Goal: Task Accomplishment & Management: Use online tool/utility

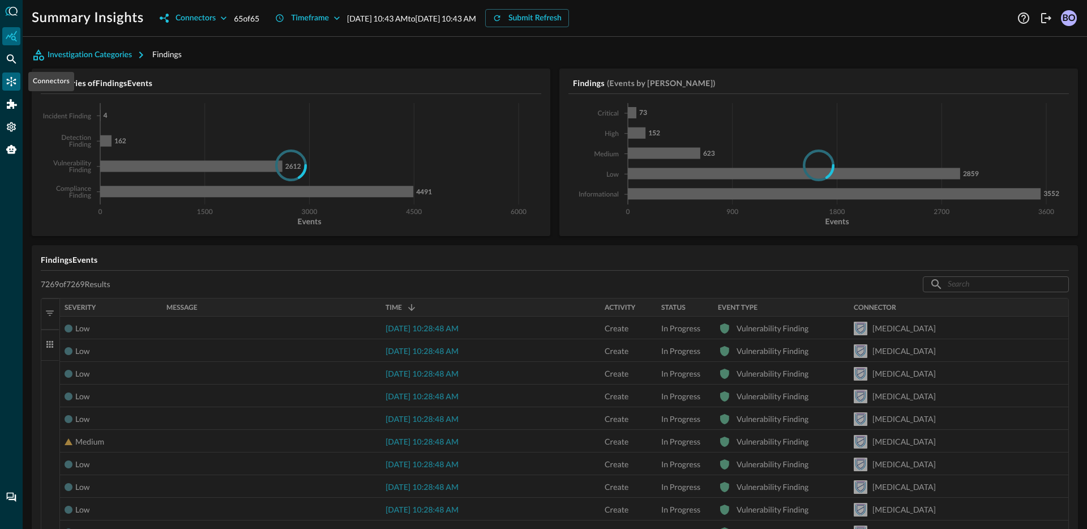
click at [11, 77] on icon "Connectors" at bounding box center [12, 82] width 10 height 10
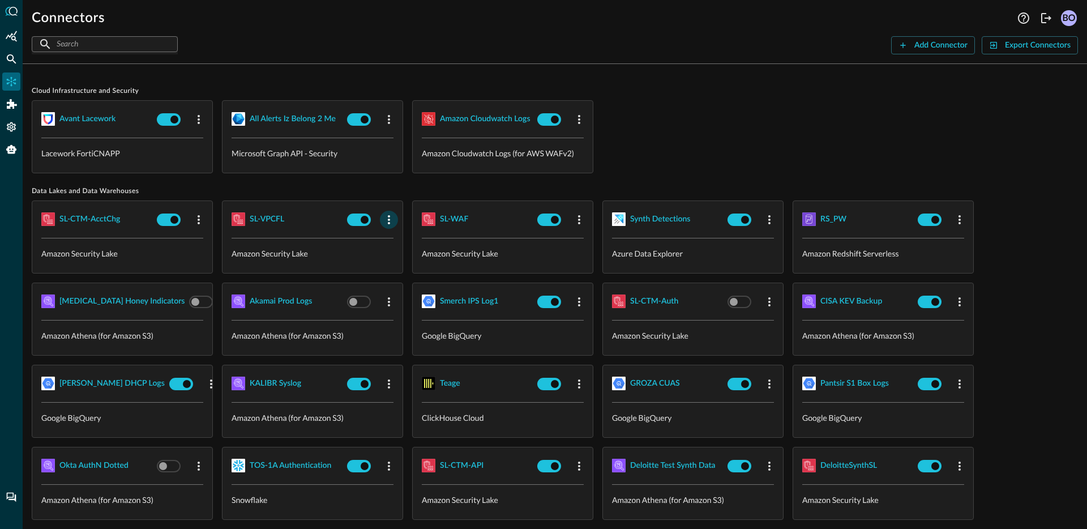
click at [391, 217] on icon "button" at bounding box center [389, 220] width 14 height 14
click at [400, 240] on div "Edit" at bounding box center [403, 245] width 29 height 14
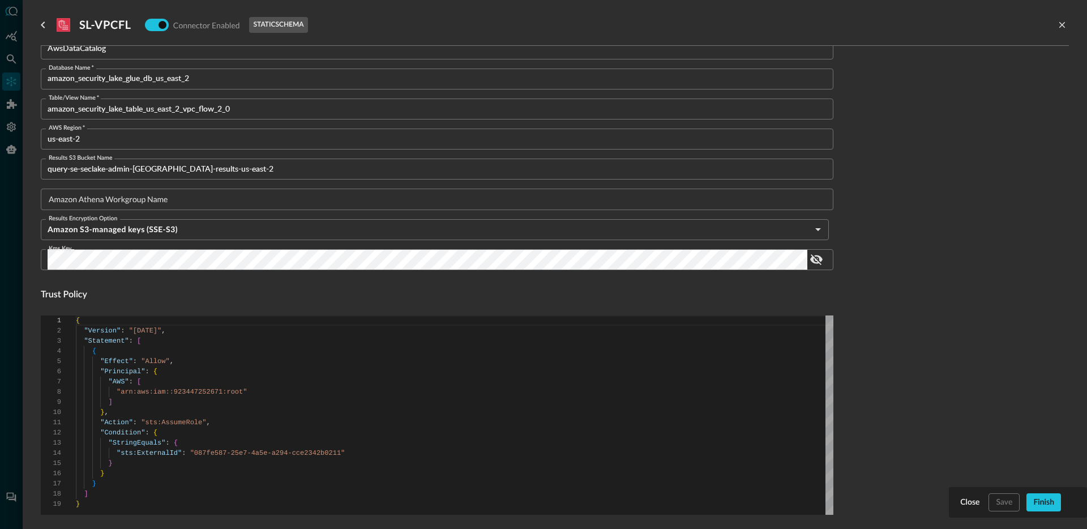
scroll to position [243, 0]
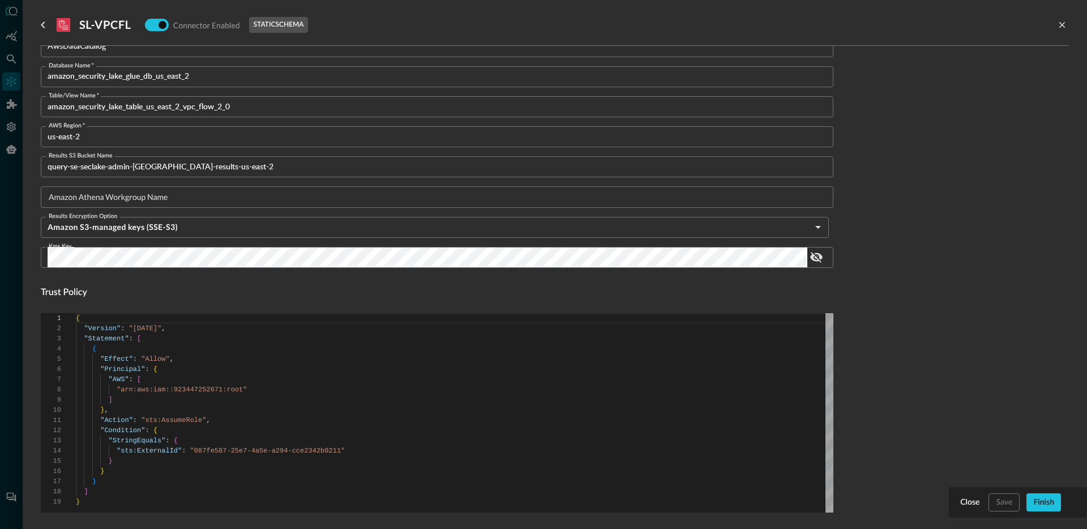
click at [184, 194] on input "Amazon Athena Workgroup Name" at bounding box center [441, 196] width 786 height 21
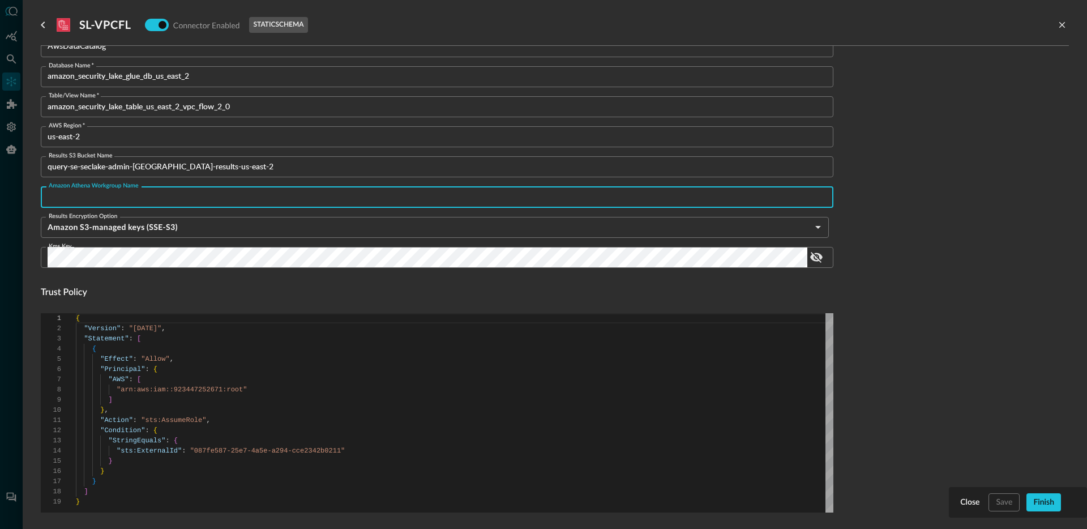
click at [899, 235] on form "Connector Alias Name   * SL-VPCFL Connector Alias Name   * External ID 087fe587…" at bounding box center [555, 354] width 1028 height 997
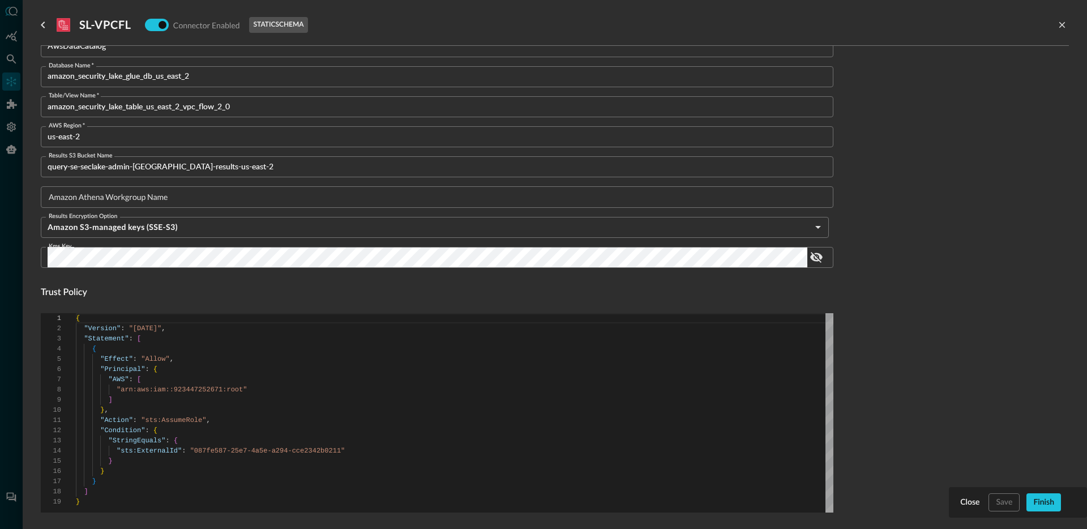
click at [89, 139] on input "us-east-2" at bounding box center [441, 136] width 786 height 21
click at [225, 78] on input "amazon_security_lake_glue_db_us_east_2" at bounding box center [441, 76] width 786 height 21
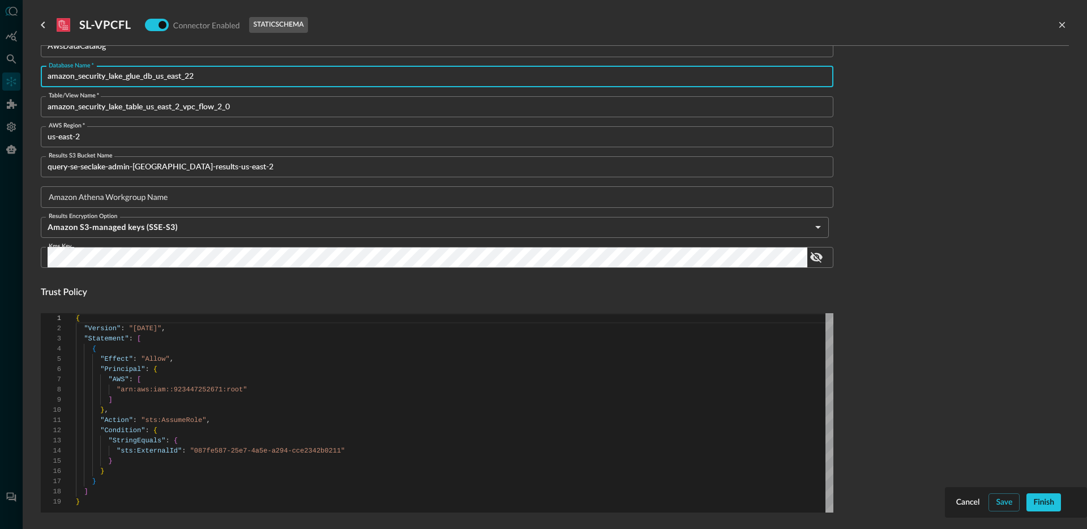
click at [858, 155] on form "Connector Alias Name   * SL-VPCFL Connector Alias Name   * External ID 087fe587…" at bounding box center [555, 354] width 1028 height 997
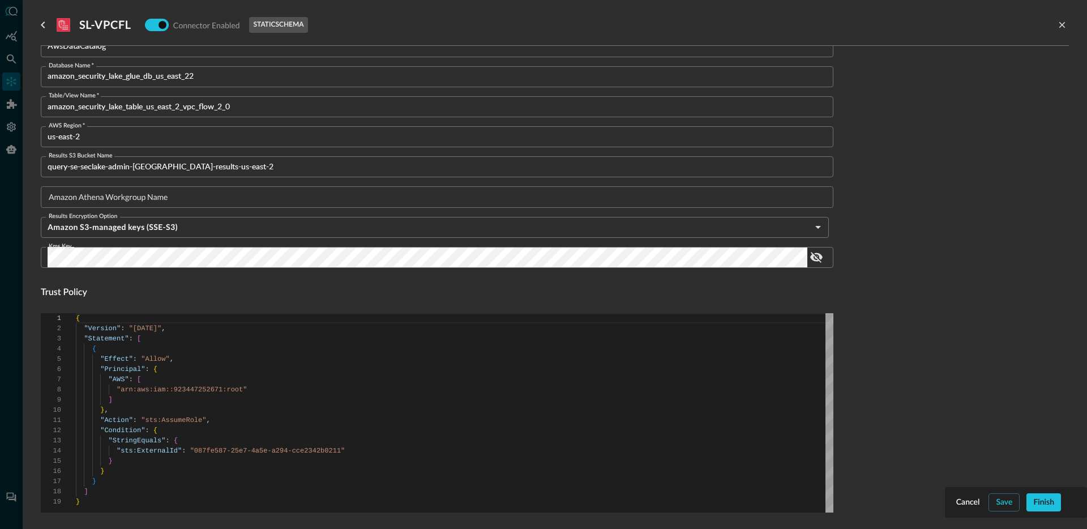
click at [204, 78] on input "amazon_security_lake_glue_db_us_east_22" at bounding box center [441, 76] width 786 height 21
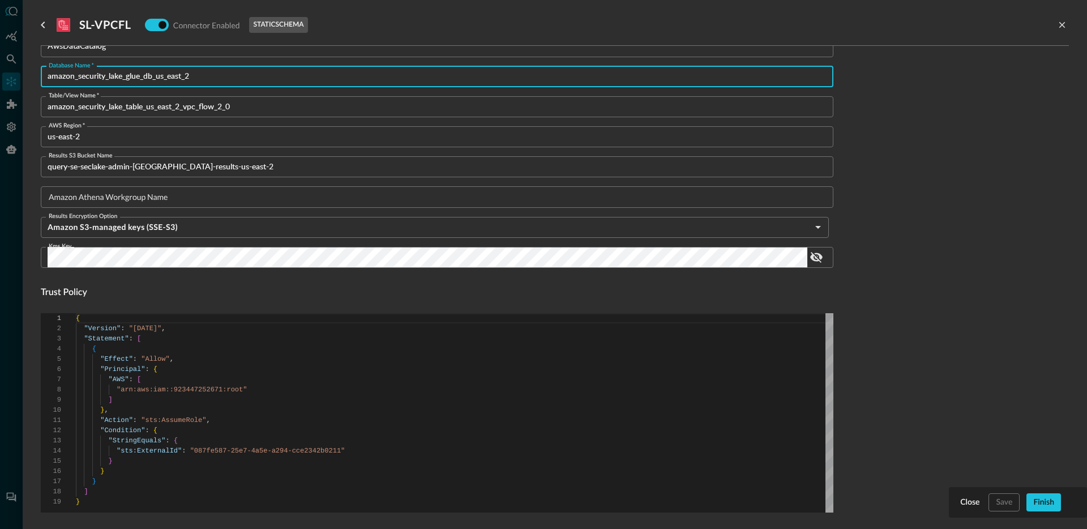
type input "amazon_security_lake_glue_db_us_east_2"
click at [918, 139] on form "Connector Alias Name   * SL-VPCFL Connector Alias Name   * External ID 087fe587…" at bounding box center [555, 354] width 1028 height 997
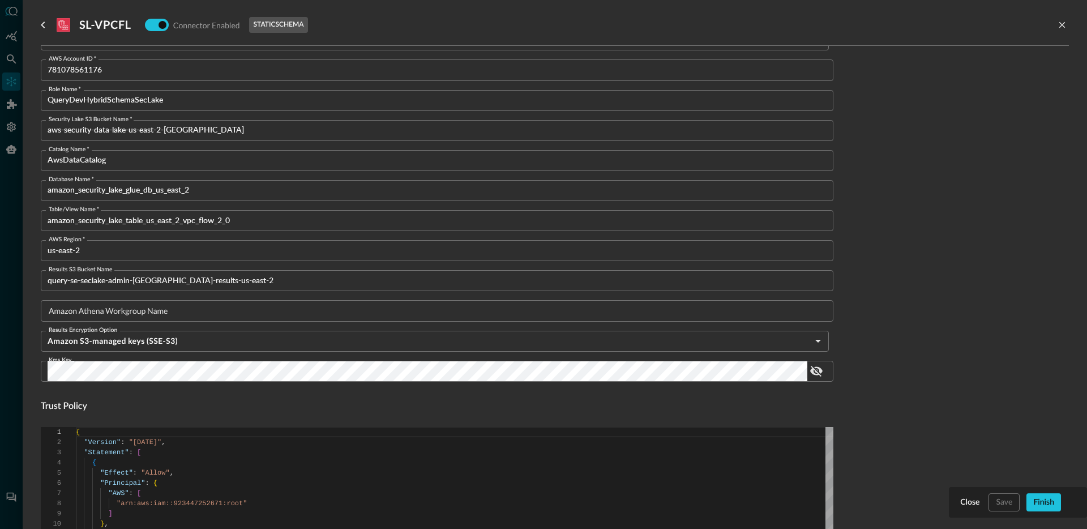
scroll to position [0, 0]
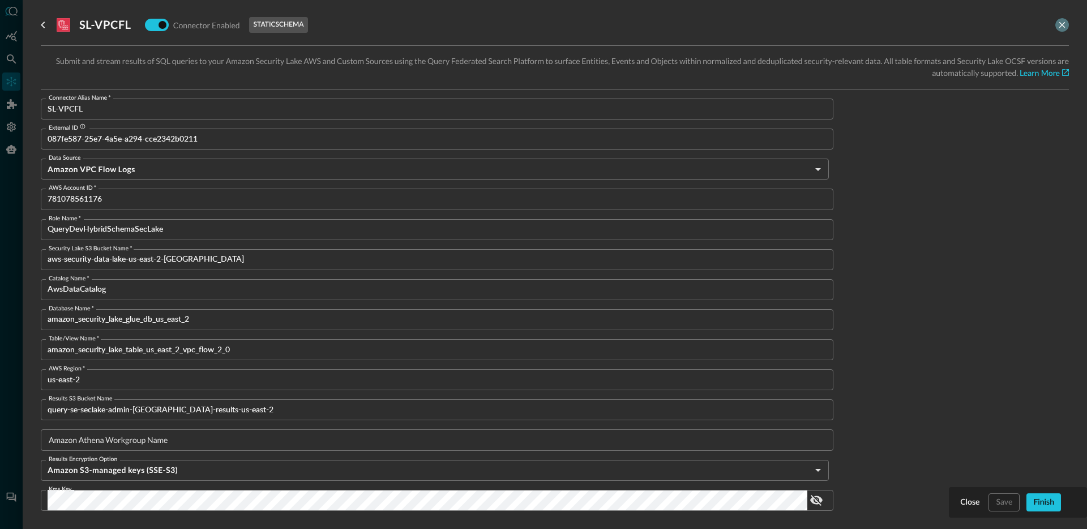
click at [1060, 23] on icon "close-drawer" at bounding box center [1062, 25] width 6 height 6
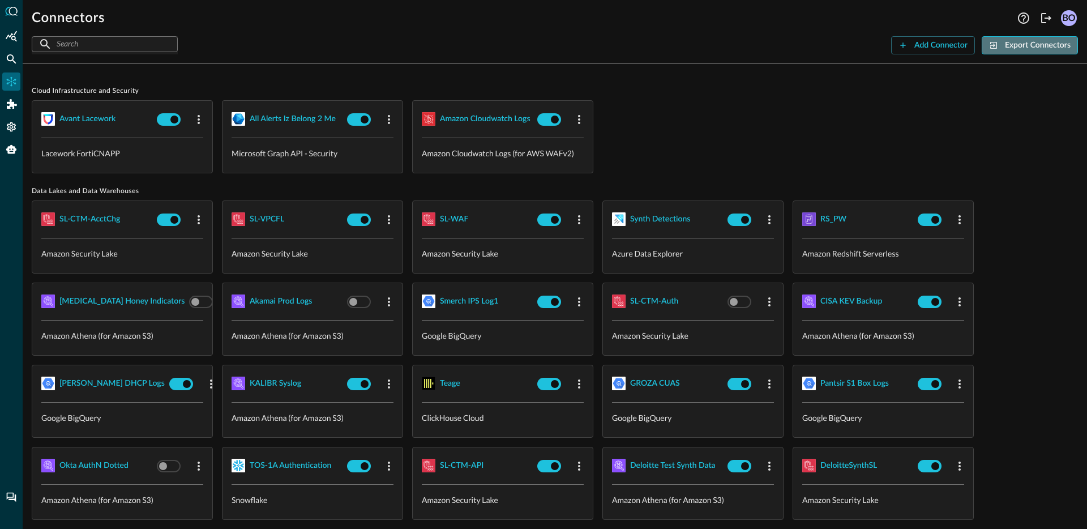
click at [1040, 47] on div "Export Connectors" at bounding box center [1038, 45] width 66 height 14
click at [849, 383] on div "Pantsir S1 Box Logs" at bounding box center [854, 383] width 68 height 14
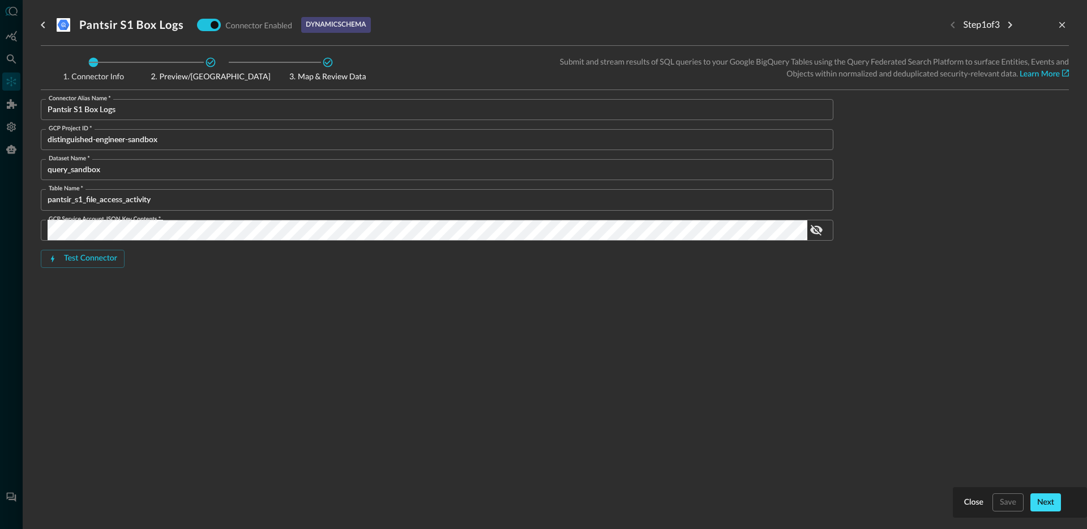
click at [1042, 499] on div "Next" at bounding box center [1045, 502] width 17 height 14
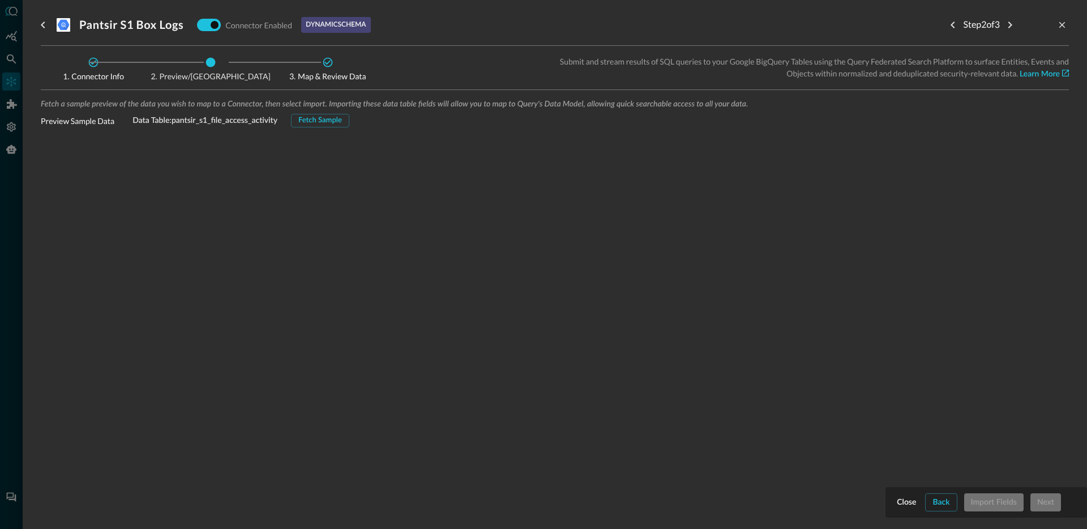
click at [317, 121] on div "Fetch Sample" at bounding box center [320, 120] width 44 height 13
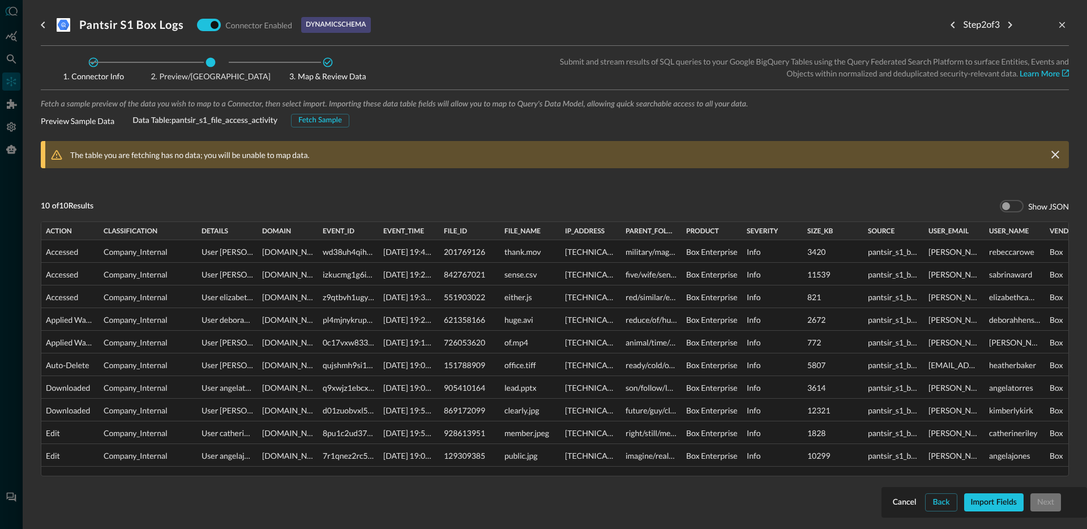
drag, startPoint x: 169, startPoint y: 232, endPoint x: 110, endPoint y: 241, distance: 60.0
click at [194, 235] on div at bounding box center [196, 231] width 5 height 18
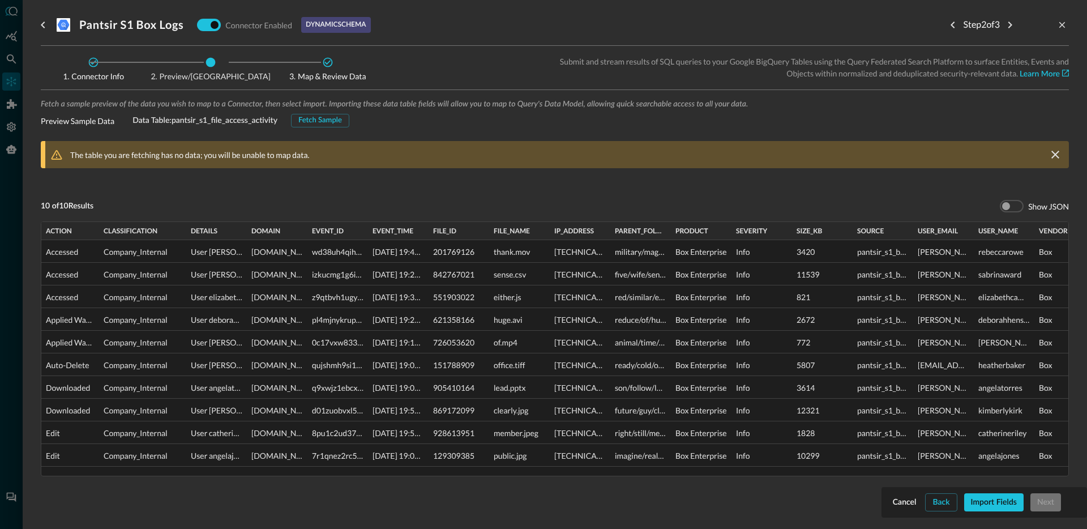
click at [97, 234] on div at bounding box center [98, 231] width 5 height 18
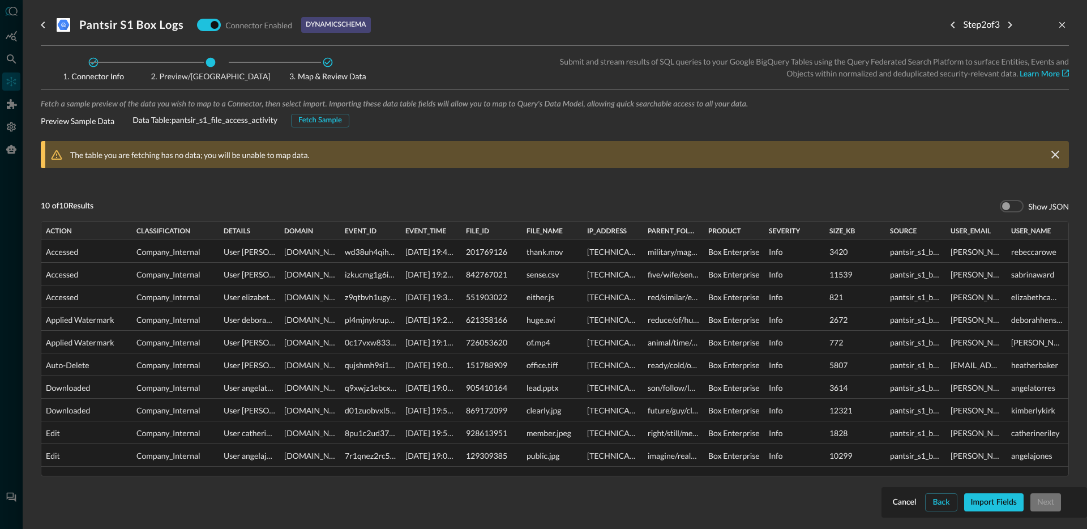
drag, startPoint x: 95, startPoint y: 235, endPoint x: 197, endPoint y: 250, distance: 103.4
click at [130, 243] on div "action classification details domain" at bounding box center [554, 349] width 1027 height 254
click at [275, 234] on div "User [PERSON_NAME] performed Accessed action on thank.mov" at bounding box center [329, 226] width 220 height 28
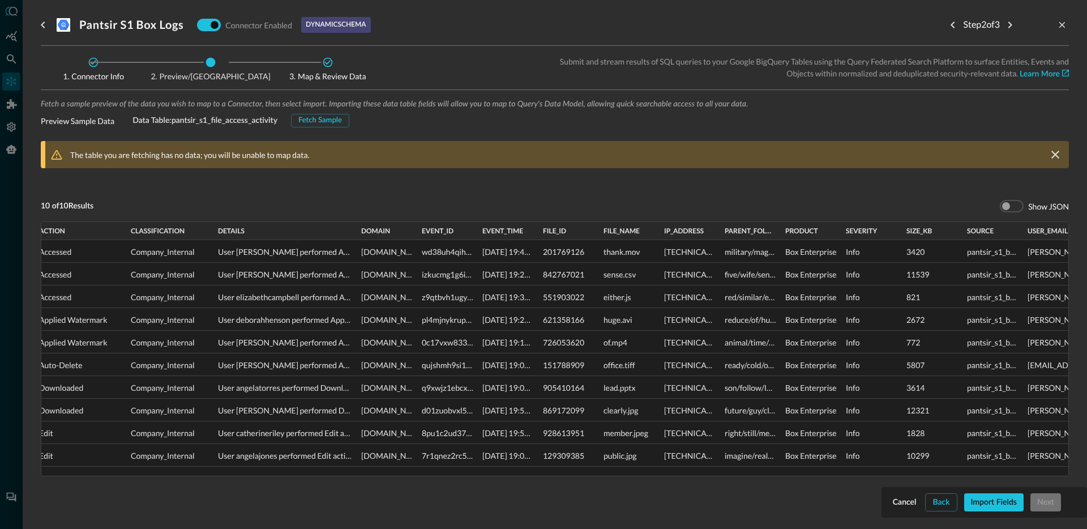
drag, startPoint x: 273, startPoint y: 237, endPoint x: 355, endPoint y: 253, distance: 84.1
click at [355, 253] on div "action classification details domain" at bounding box center [554, 349] width 1027 height 254
click at [413, 234] on div "[DOMAIN_NAME]" at bounding box center [390, 226] width 71 height 28
click at [415, 236] on div "[DOMAIN_NAME]" at bounding box center [390, 226] width 71 height 28
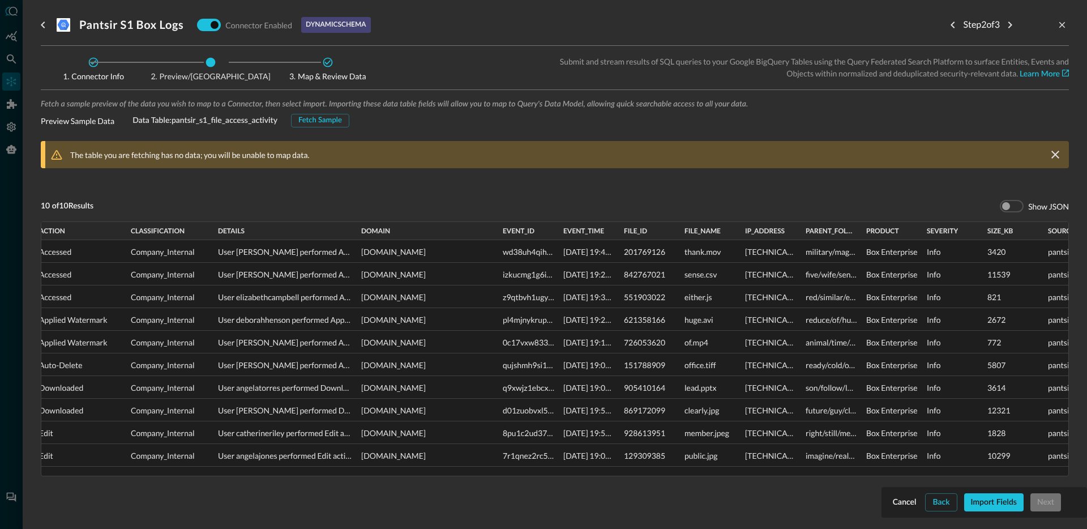
drag, startPoint x: 415, startPoint y: 235, endPoint x: 496, endPoint y: 250, distance: 82.2
click at [496, 250] on div "action classification details domain" at bounding box center [554, 349] width 1027 height 254
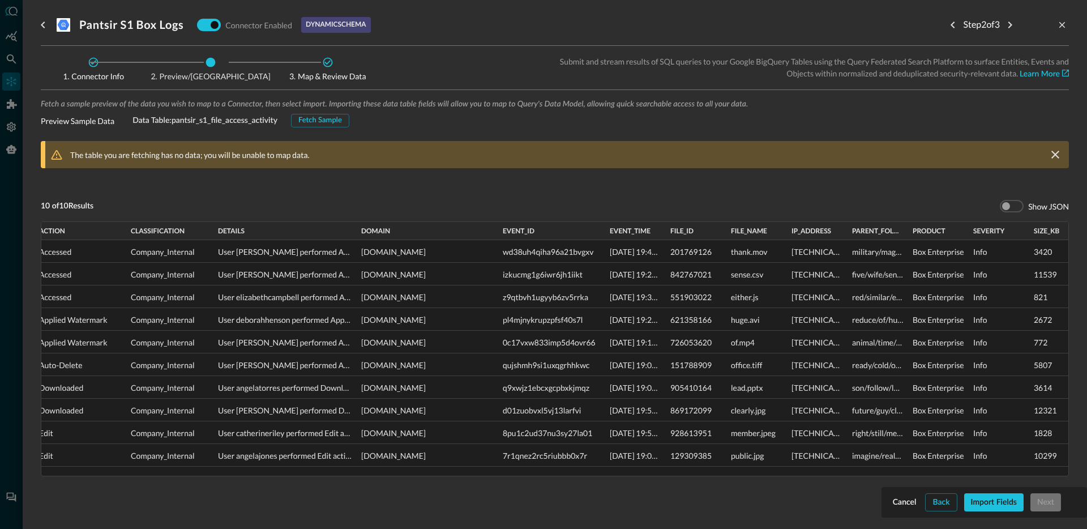
drag, startPoint x: 558, startPoint y: 239, endPoint x: 618, endPoint y: 249, distance: 60.9
click at [604, 249] on div "action classification details domain" at bounding box center [554, 349] width 1027 height 254
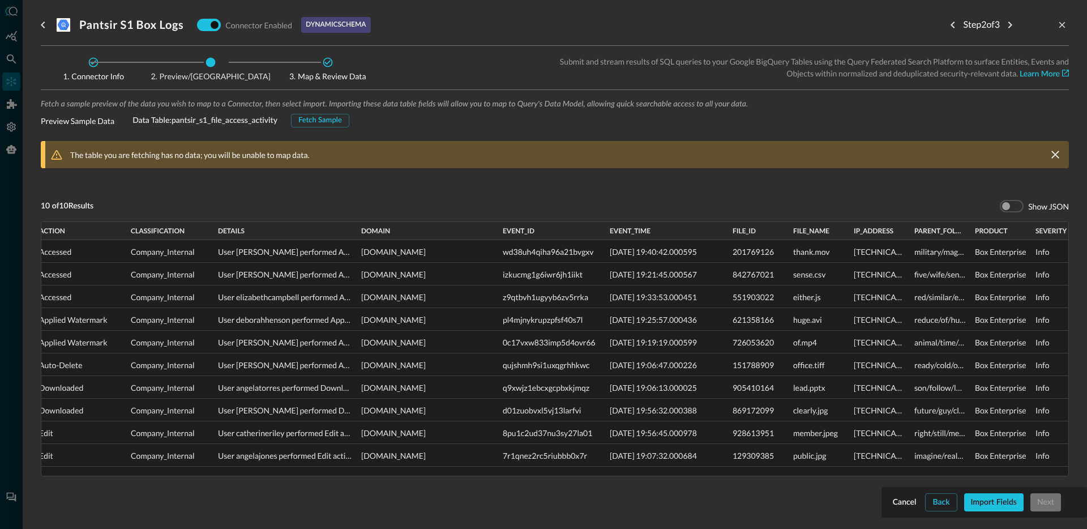
drag, startPoint x: 663, startPoint y: 233, endPoint x: 764, endPoint y: 248, distance: 101.4
click at [726, 241] on div "action classification details domain" at bounding box center [554, 349] width 1027 height 254
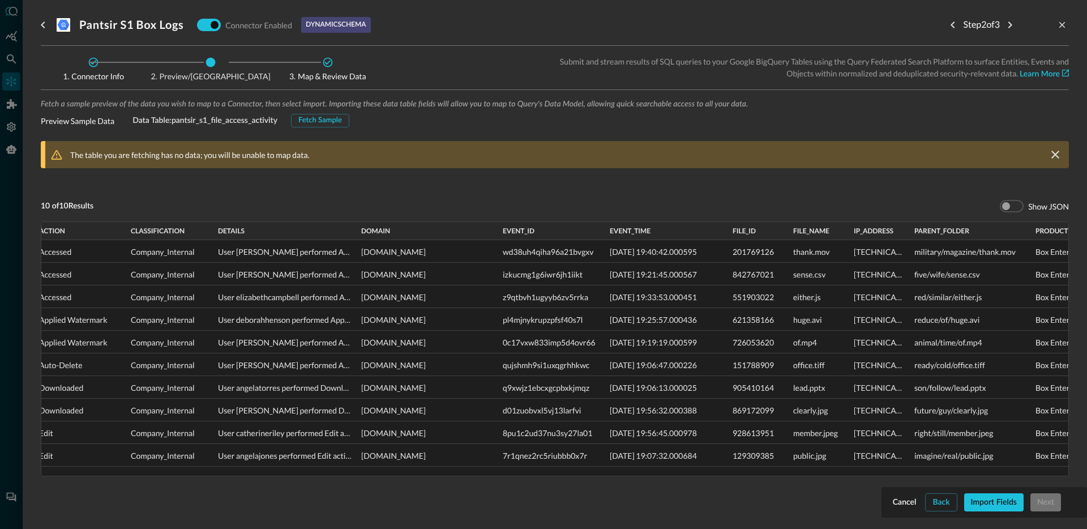
drag, startPoint x: 969, startPoint y: 237, endPoint x: 1029, endPoint y: 247, distance: 60.8
click at [1029, 247] on div "action classification details domain" at bounding box center [554, 349] width 1027 height 254
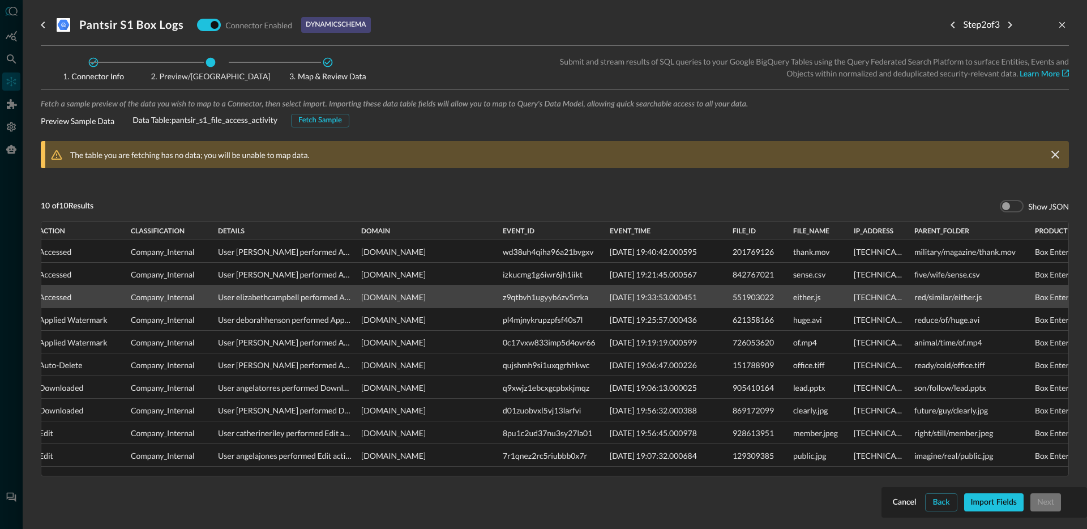
scroll to position [0, 0]
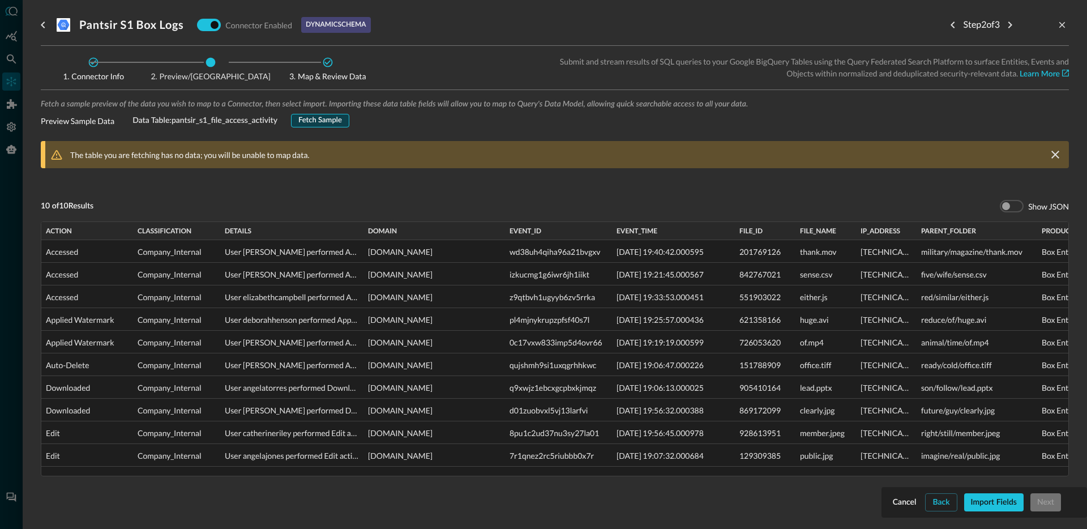
click at [324, 120] on div "Fetch Sample" at bounding box center [320, 120] width 44 height 13
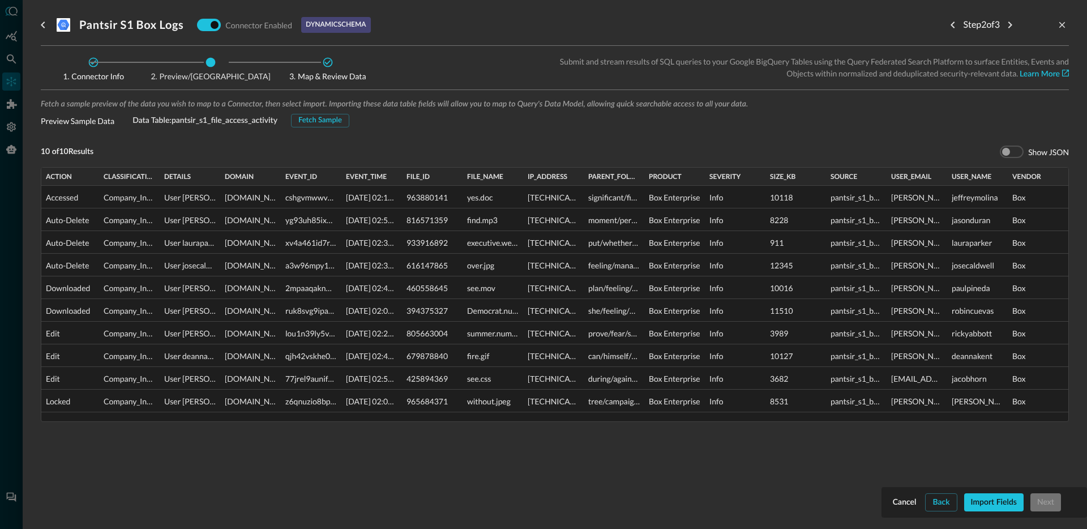
click at [997, 499] on div "Import Fields" at bounding box center [994, 502] width 46 height 14
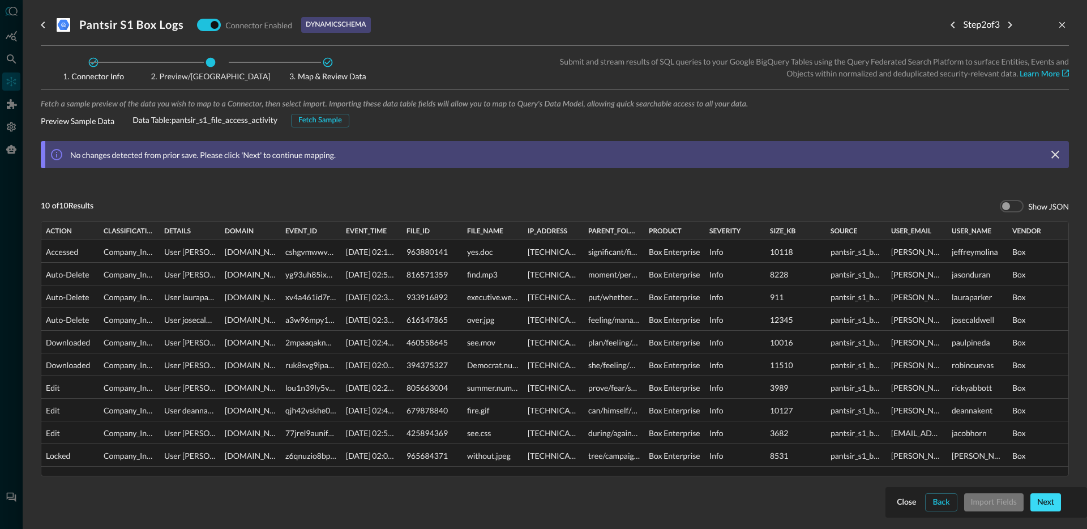
click at [1048, 500] on div "Next" at bounding box center [1045, 502] width 17 height 14
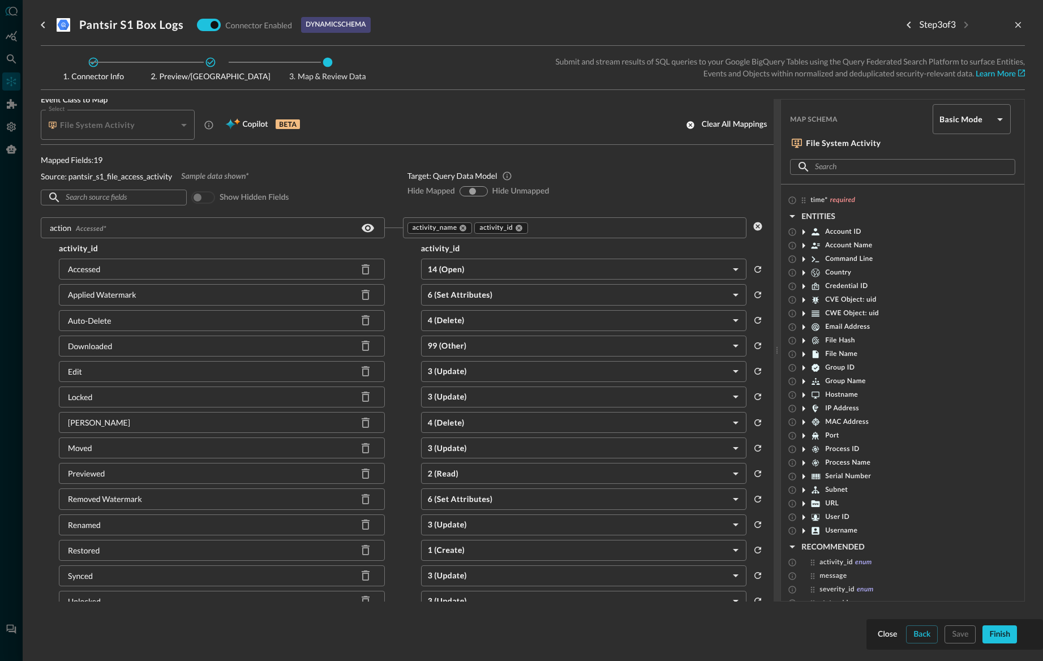
scroll to position [48, 0]
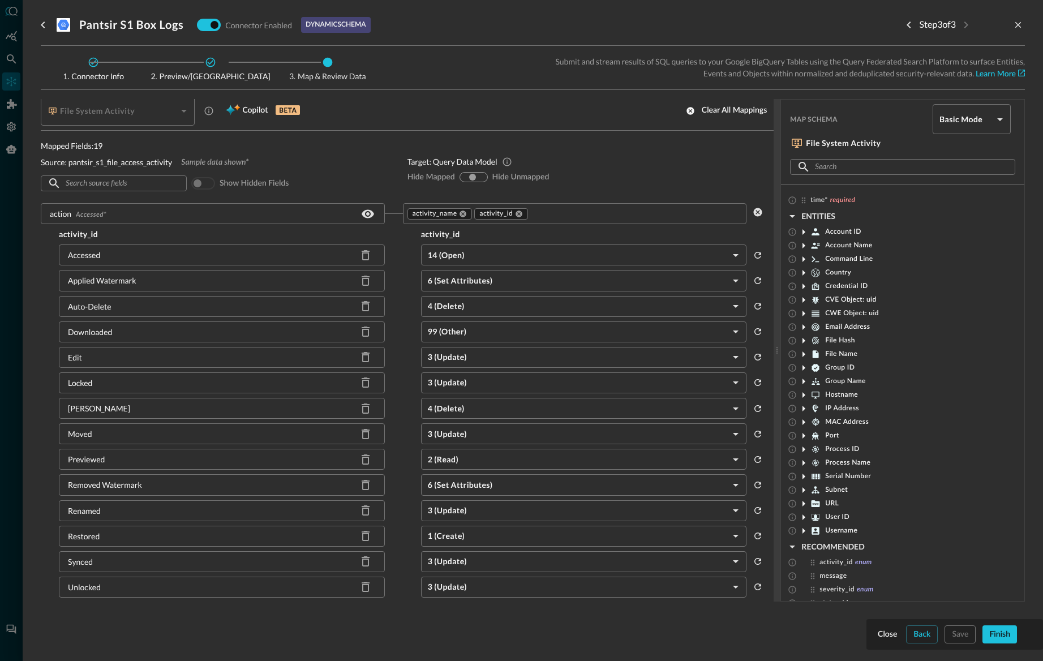
click at [472, 175] on input "show-all" at bounding box center [472, 177] width 7 height 7
click at [473, 174] on input "show-all" at bounding box center [472, 177] width 7 height 7
drag, startPoint x: 470, startPoint y: 175, endPoint x: 464, endPoint y: 178, distance: 6.8
click at [460, 175] on div "hide-mapped show-all hide-unmapped" at bounding box center [474, 177] width 28 height 10
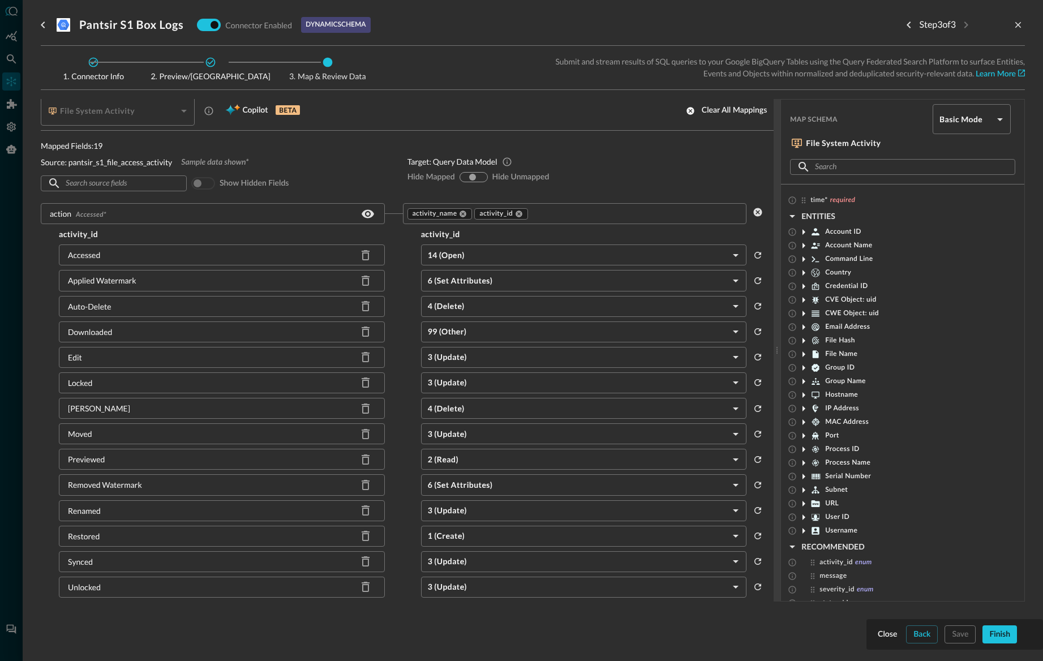
drag, startPoint x: 472, startPoint y: 177, endPoint x: 400, endPoint y: 184, distance: 72.3
click at [472, 177] on input "show-all" at bounding box center [472, 177] width 7 height 7
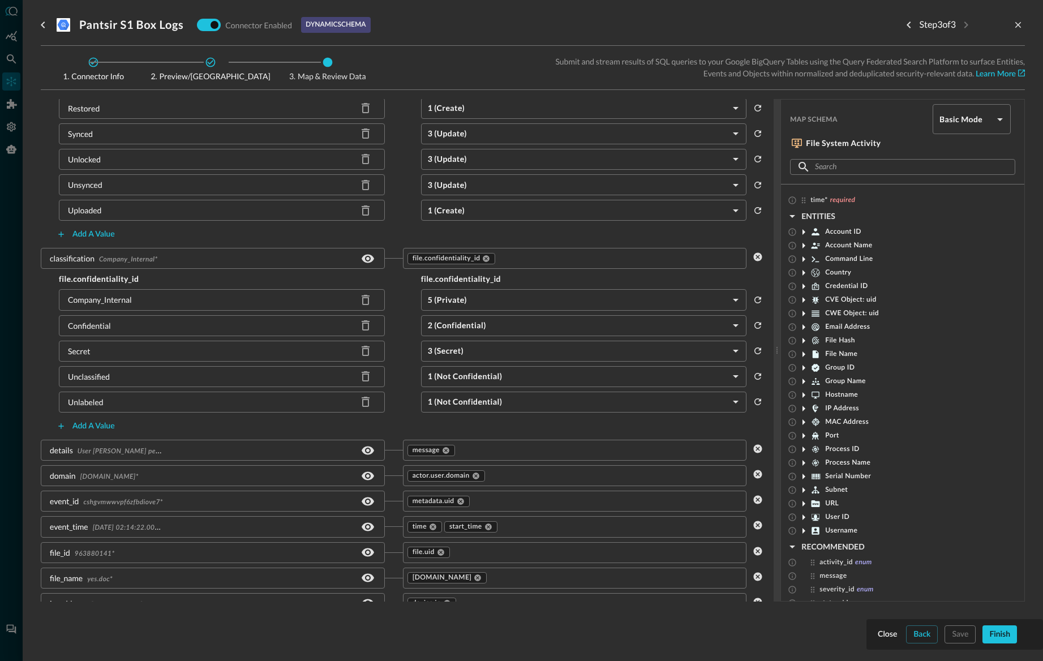
scroll to position [491, 0]
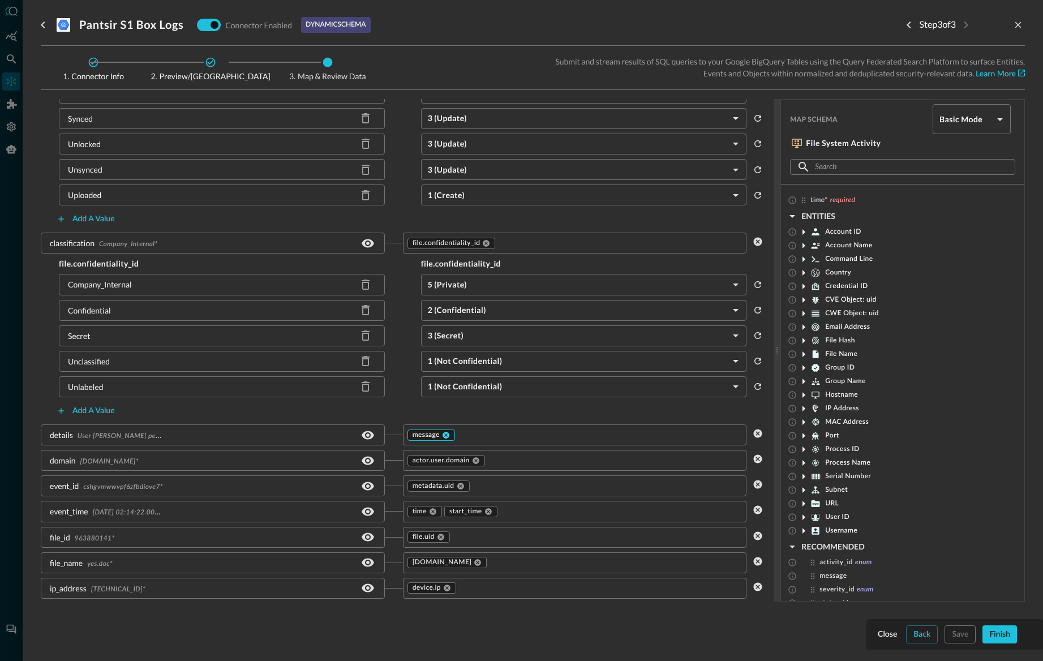
click at [448, 434] on icon at bounding box center [446, 435] width 7 height 7
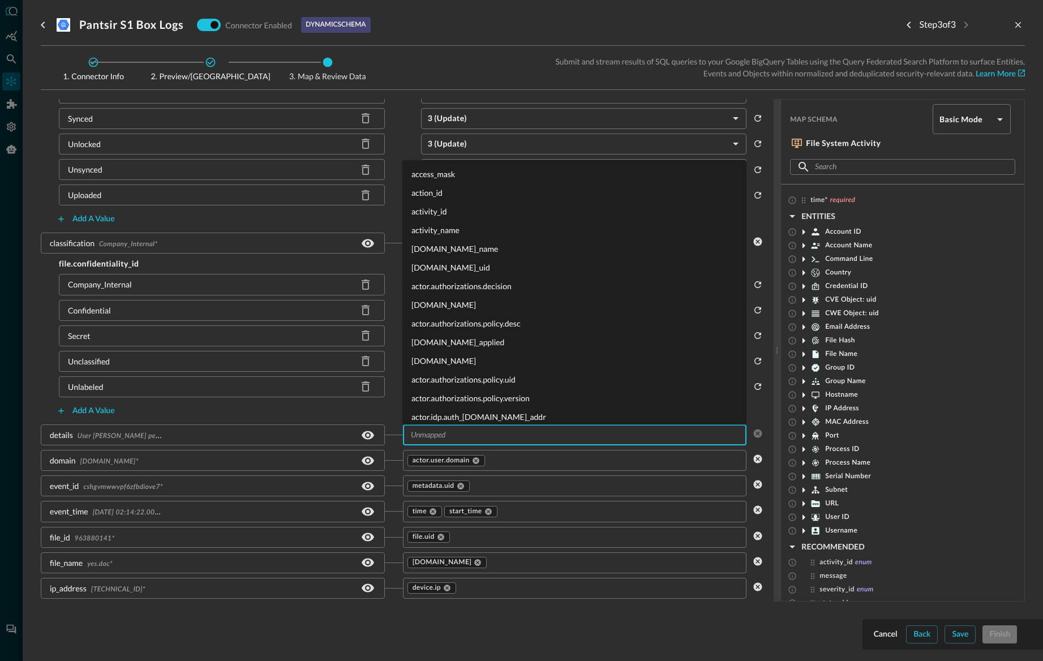
click at [435, 438] on input "text" at bounding box center [574, 435] width 336 height 14
click at [467, 31] on div "Pantsir S1 Box Logs Connector Enabled dynamic schema Step 3 of 3" at bounding box center [533, 25] width 984 height 23
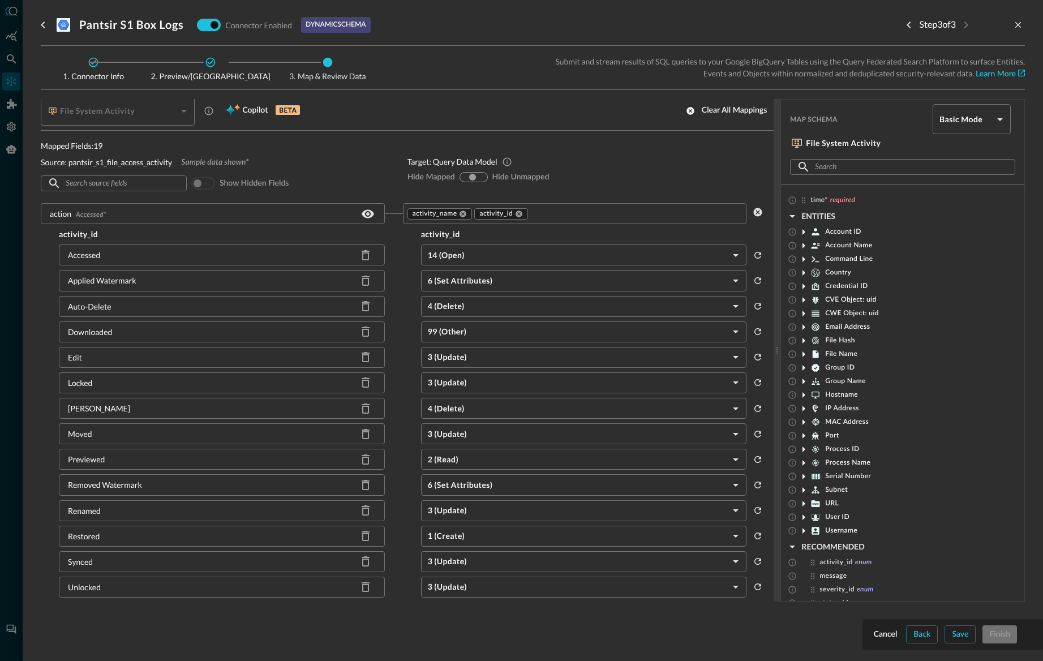
scroll to position [0, 0]
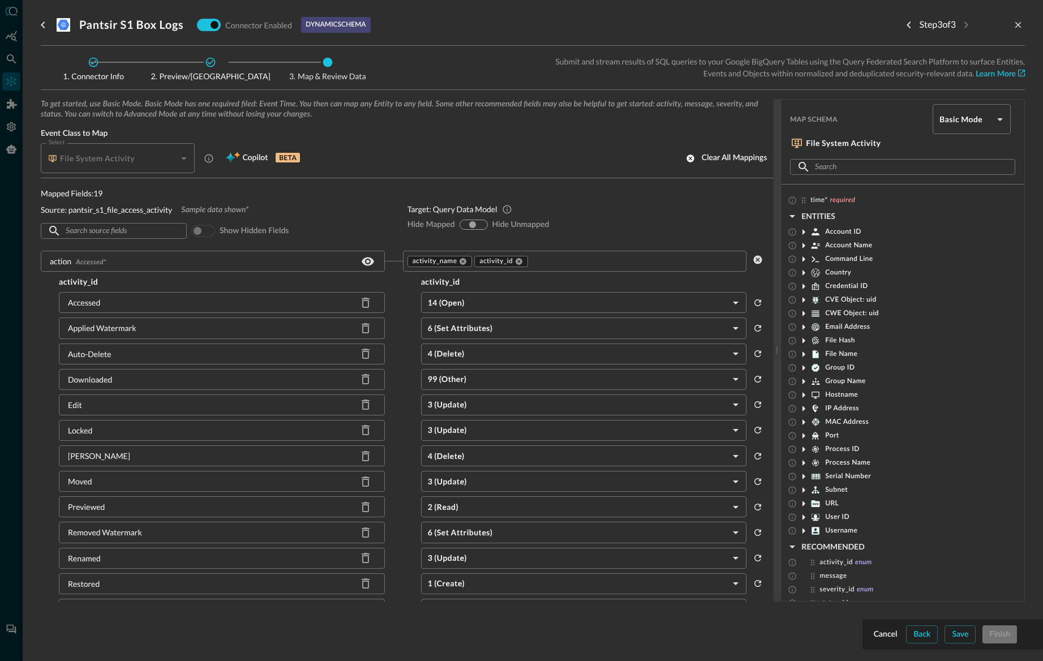
click at [470, 224] on input "show-all" at bounding box center [472, 224] width 7 height 7
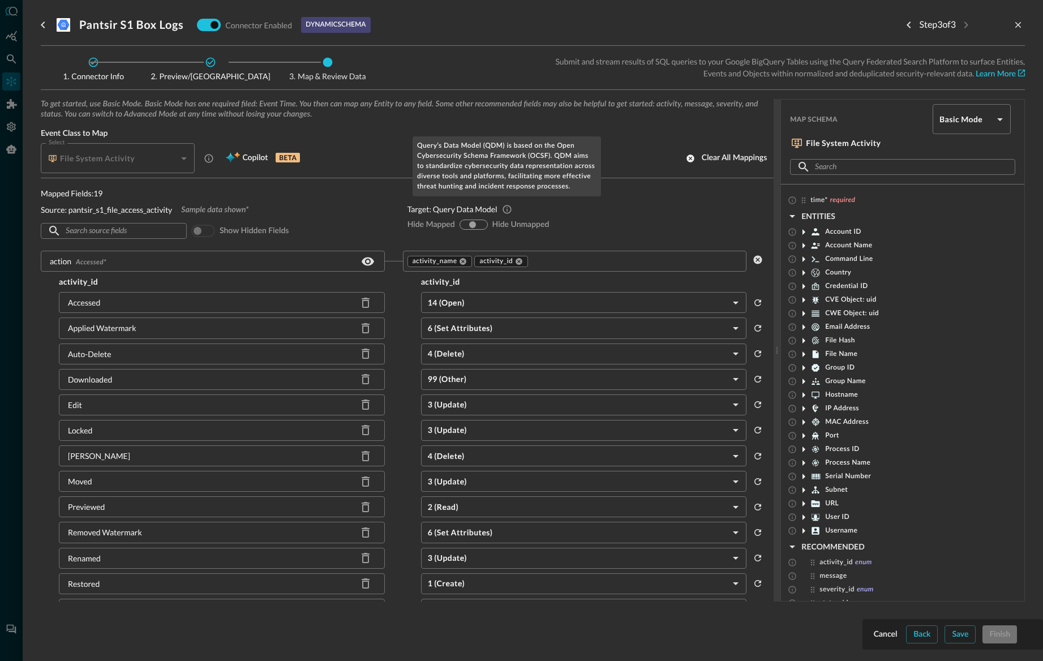
click at [509, 209] on icon "Query’s Data Model (QDM) is based on the Open Cybersecurity Schema Framework (O…" at bounding box center [507, 209] width 10 height 10
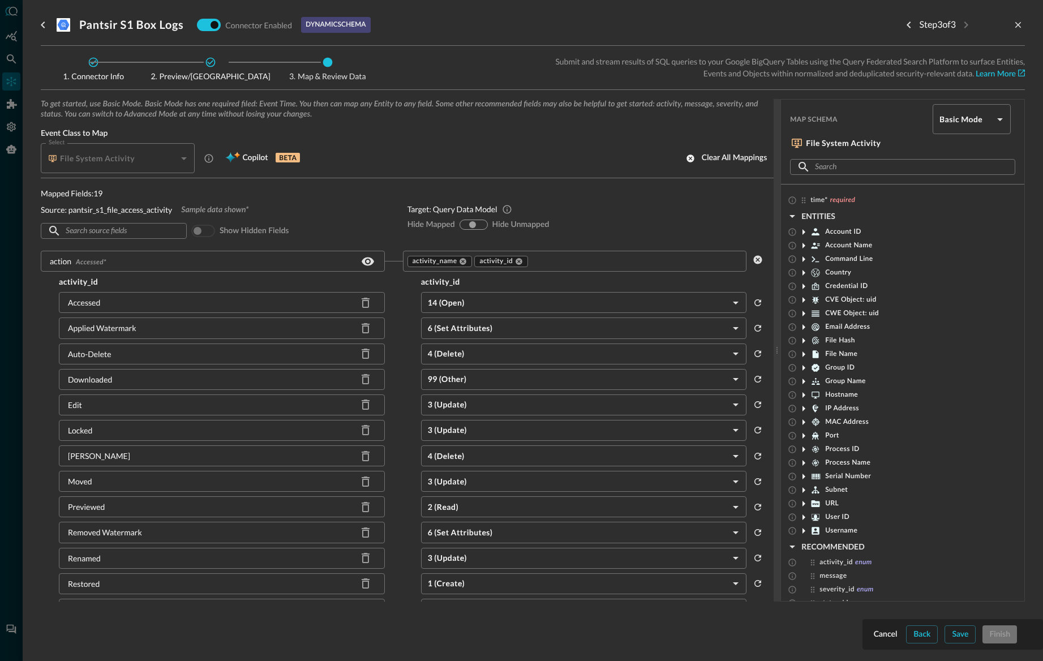
click at [979, 119] on body "Connectors Help Logout BO ​ ​ Add Connector Export Connectors Cloud Infrastruct…" at bounding box center [521, 330] width 1043 height 661
drag, startPoint x: 979, startPoint y: 119, endPoint x: 893, endPoint y: 136, distance: 87.6
click at [977, 119] on div at bounding box center [521, 330] width 1043 height 661
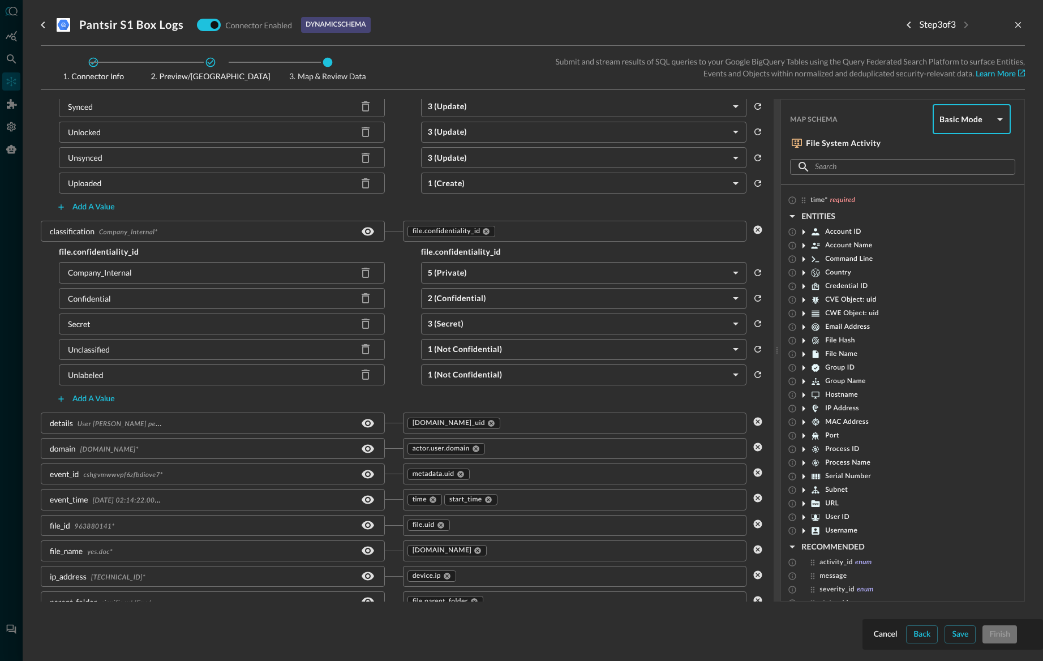
scroll to position [543, 0]
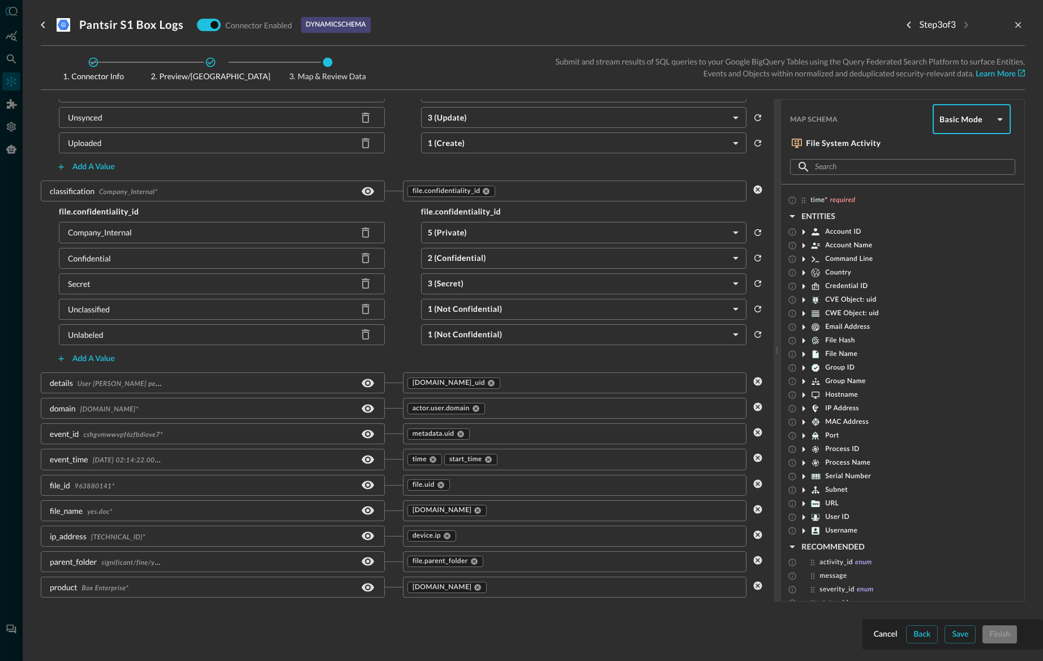
click at [488, 380] on icon at bounding box center [491, 383] width 7 height 7
click at [551, 363] on div "Add a value" at bounding box center [403, 359] width 724 height 18
click at [481, 353] on div "Add a value" at bounding box center [403, 359] width 724 height 18
click at [423, 363] on div "Add a value" at bounding box center [403, 359] width 724 height 18
click at [885, 528] on div "Cancel" at bounding box center [886, 635] width 24 height 14
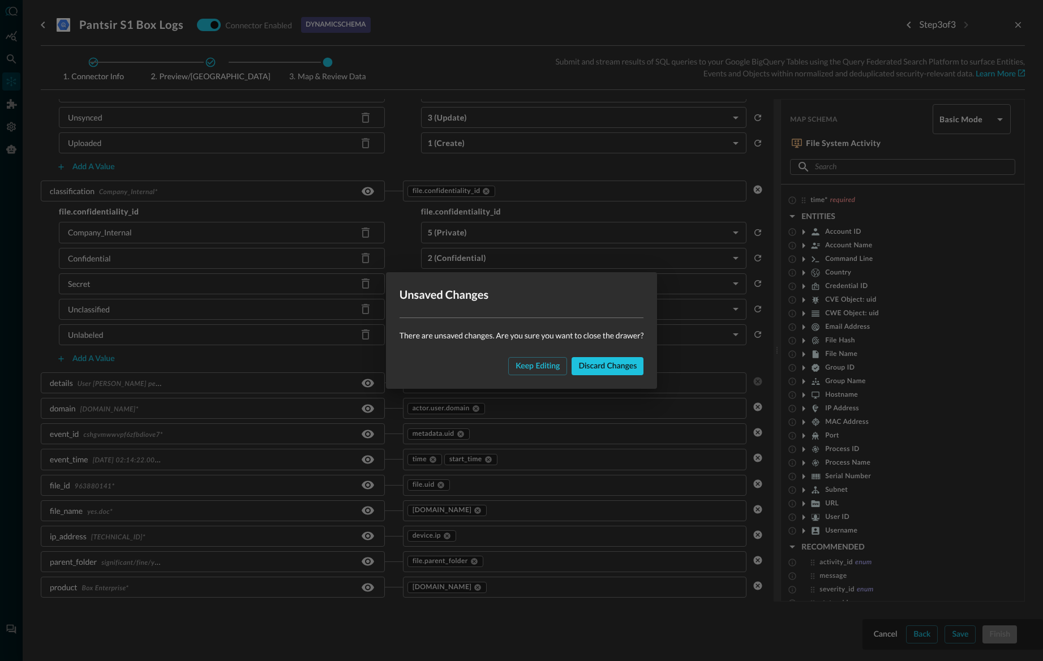
click at [605, 369] on div "Discard changes" at bounding box center [608, 366] width 58 height 14
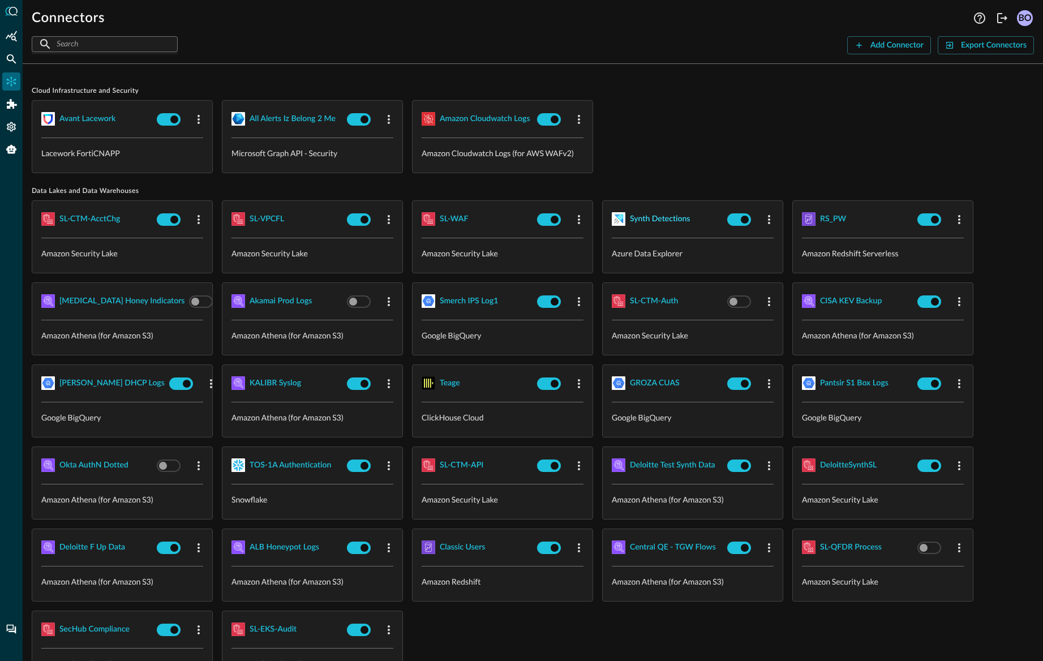
click at [664, 219] on div "Synth Detections" at bounding box center [660, 219] width 60 height 14
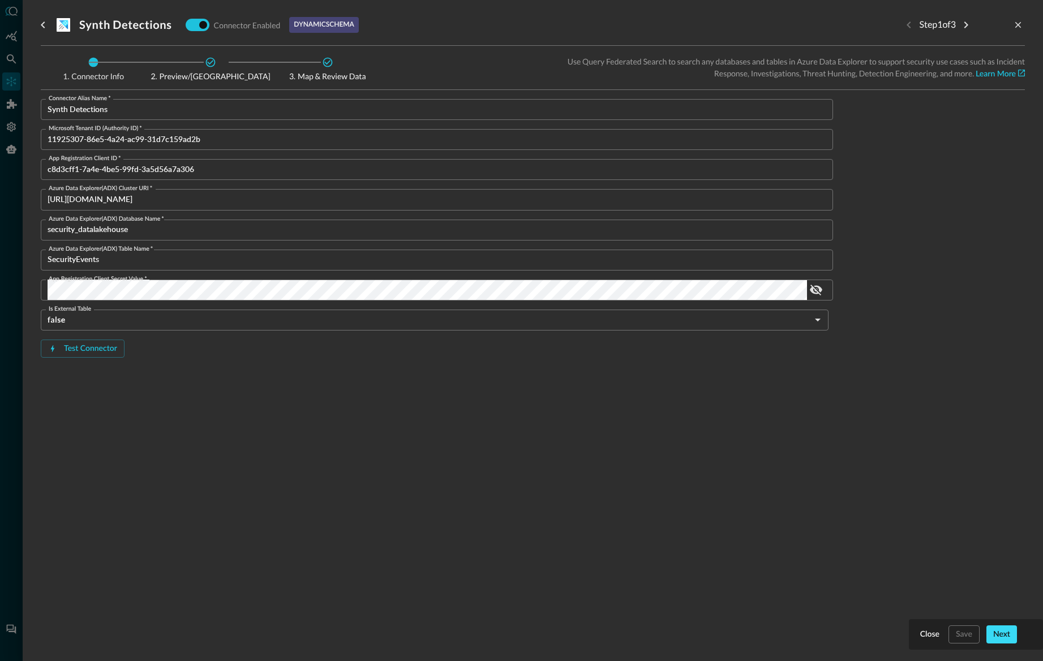
click at [999, 528] on div "Next" at bounding box center [1001, 635] width 17 height 14
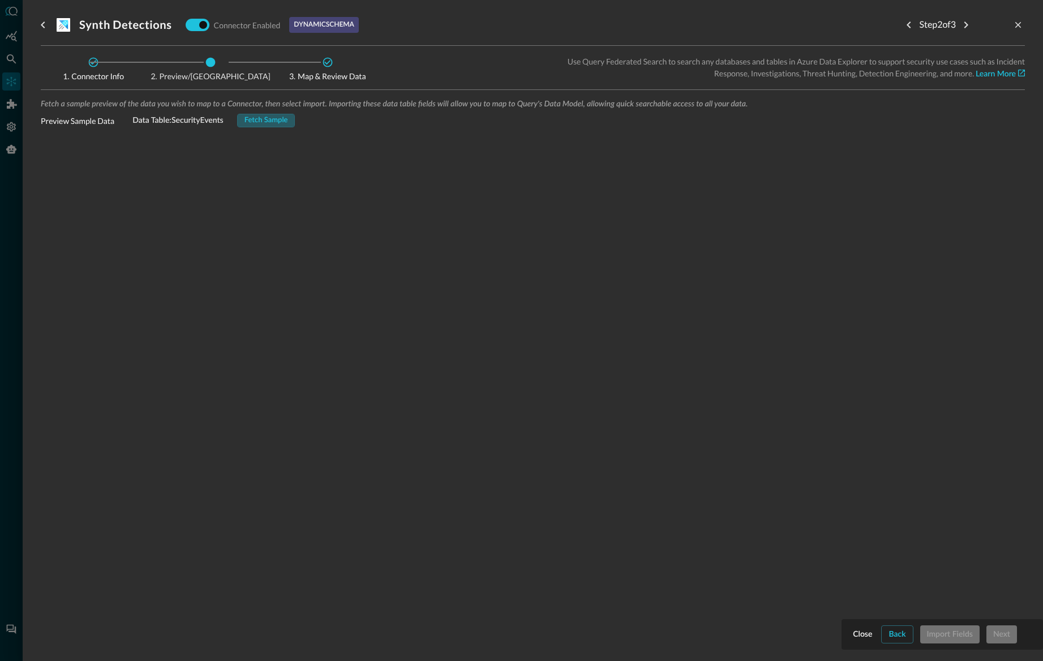
click at [265, 121] on div "Fetch Sample" at bounding box center [267, 120] width 44 height 13
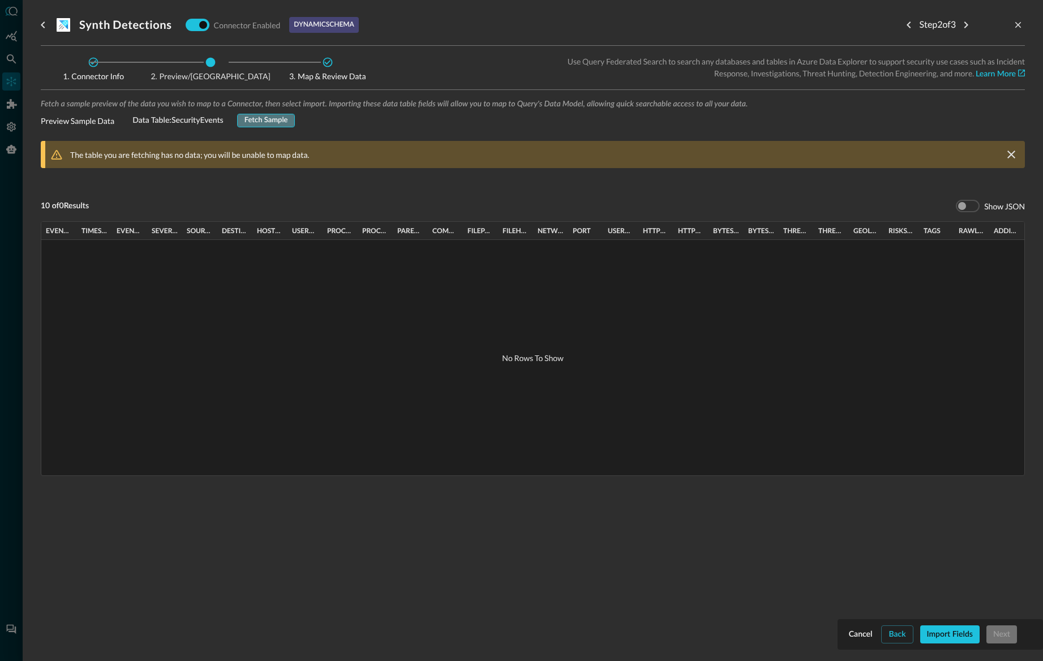
click at [272, 120] on div "Fetch Sample" at bounding box center [267, 120] width 44 height 13
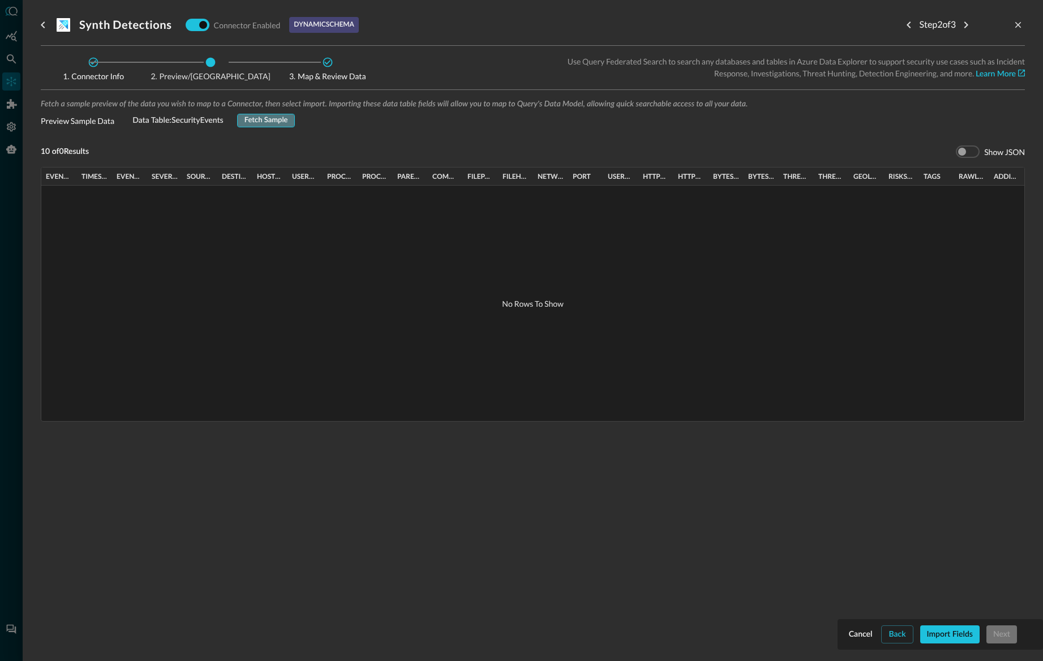
click at [266, 121] on div "Fetch Sample" at bounding box center [267, 120] width 44 height 13
click at [329, 332] on div at bounding box center [532, 303] width 983 height 235
click at [963, 151] on input "checkbox" at bounding box center [962, 151] width 63 height 21
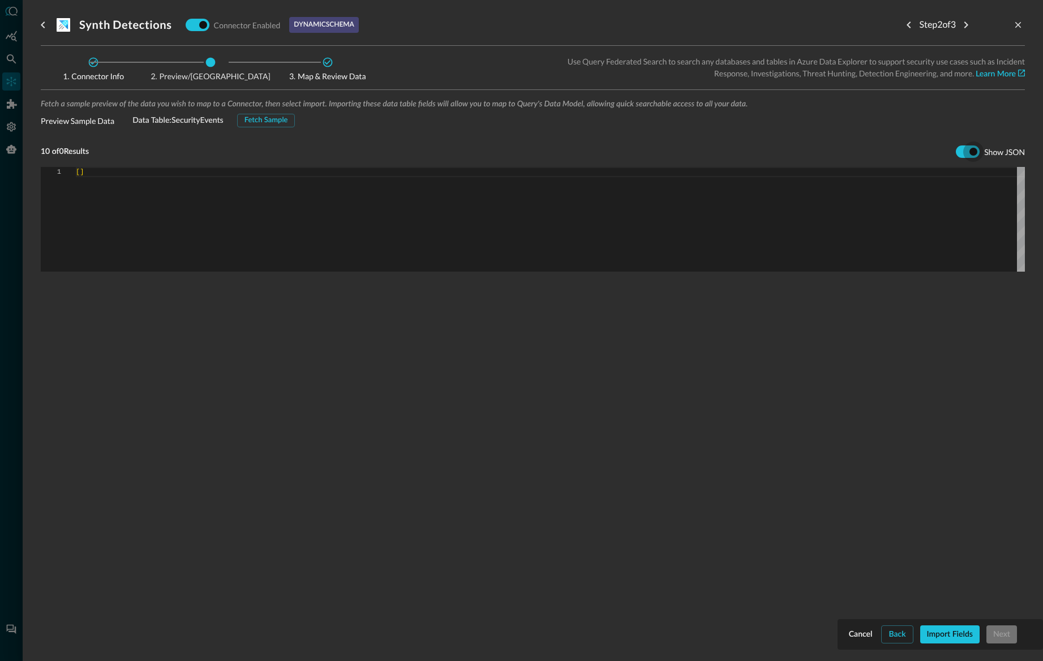
drag, startPoint x: 967, startPoint y: 149, endPoint x: 950, endPoint y: 149, distance: 17.0
click at [967, 149] on input "checkbox" at bounding box center [973, 151] width 63 height 21
checkbox input "false"
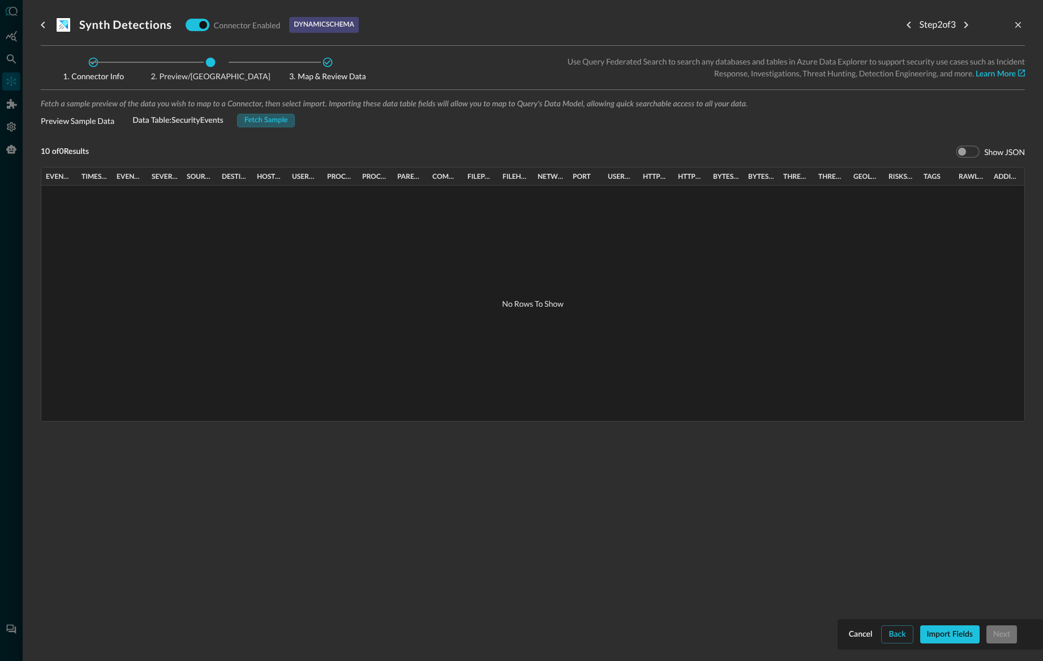
click at [254, 121] on div "Fetch Sample" at bounding box center [267, 120] width 44 height 13
click at [42, 25] on icon "go back" at bounding box center [43, 25] width 14 height 14
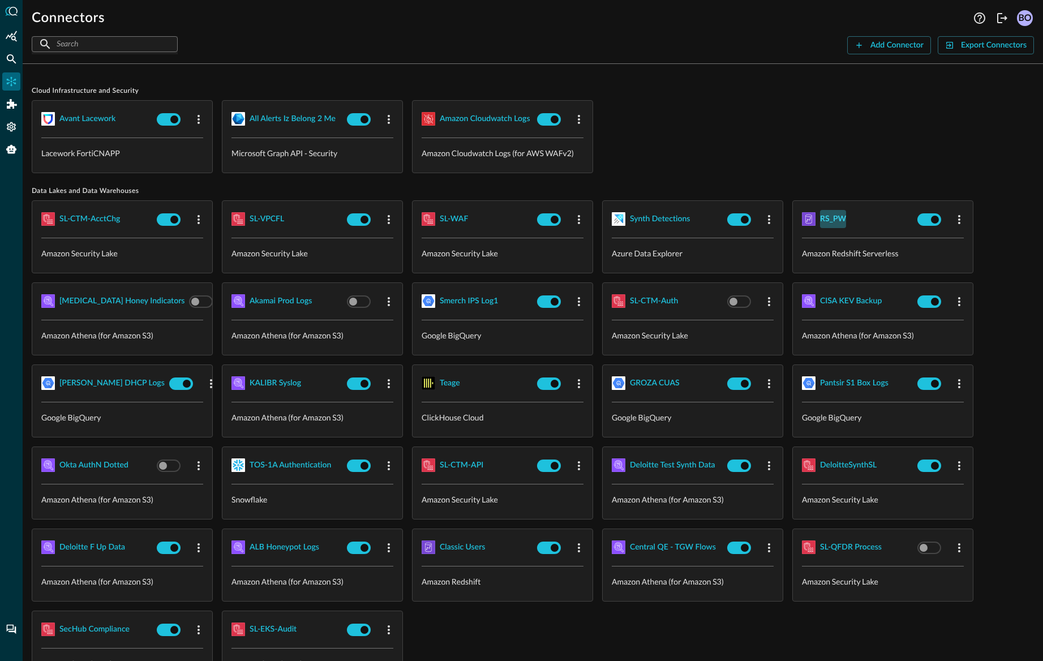
click at [832, 219] on div "RS_PW" at bounding box center [833, 219] width 26 height 14
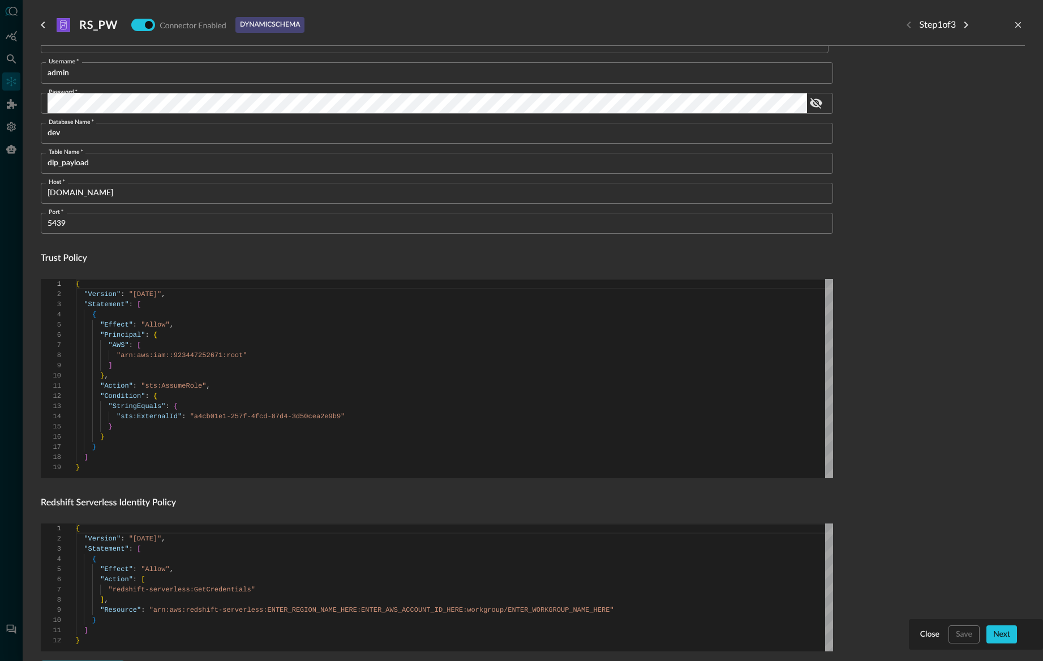
scroll to position [128, 0]
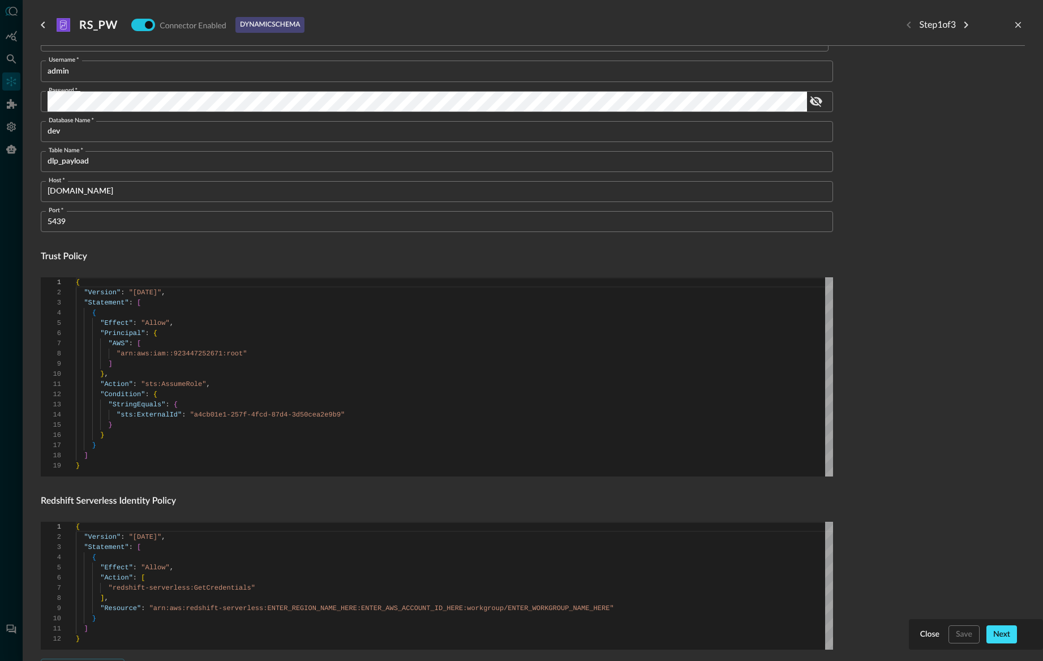
click at [1001, 528] on div "Next" at bounding box center [1001, 635] width 17 height 14
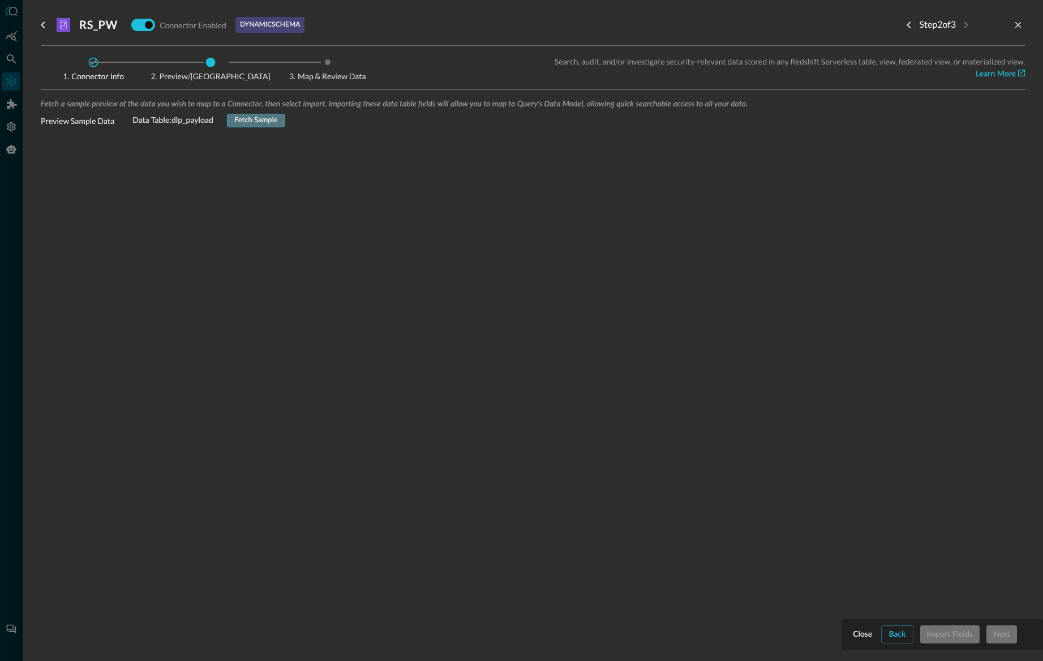
click at [254, 119] on div "Fetch Sample" at bounding box center [256, 120] width 44 height 13
click at [43, 82] on div "Connector Info Preview/Import Fields Map & Review Data Search, audit, and/or in…" at bounding box center [533, 240] width 984 height 371
click at [12, 78] on div at bounding box center [521, 330] width 1043 height 661
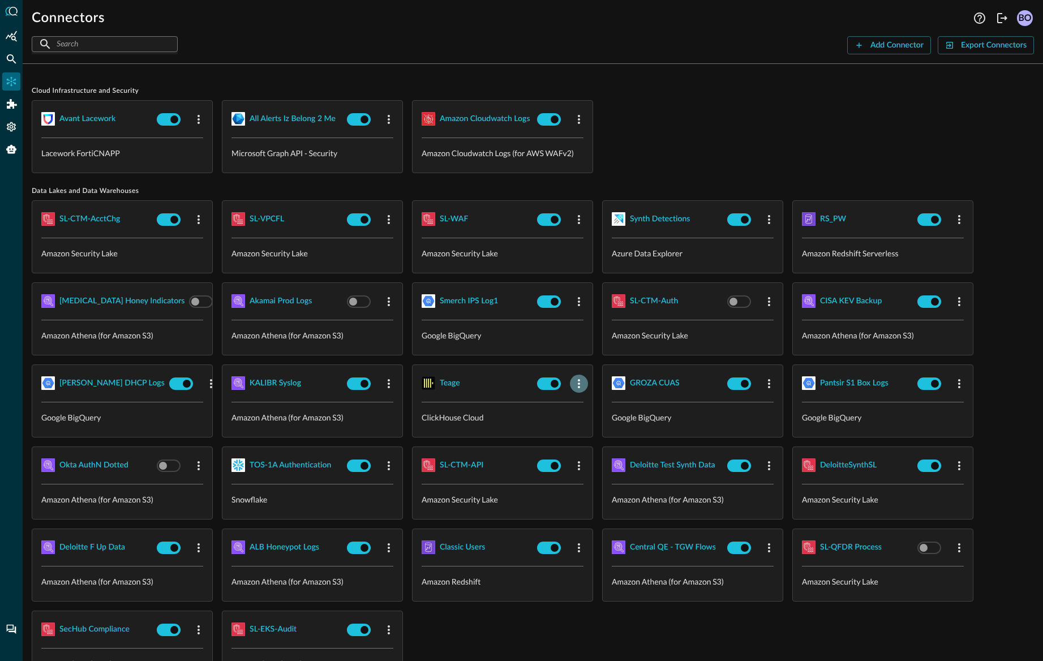
click at [577, 382] on icon "button" at bounding box center [579, 384] width 14 height 14
click at [597, 405] on span "Edit" at bounding box center [601, 409] width 15 height 8
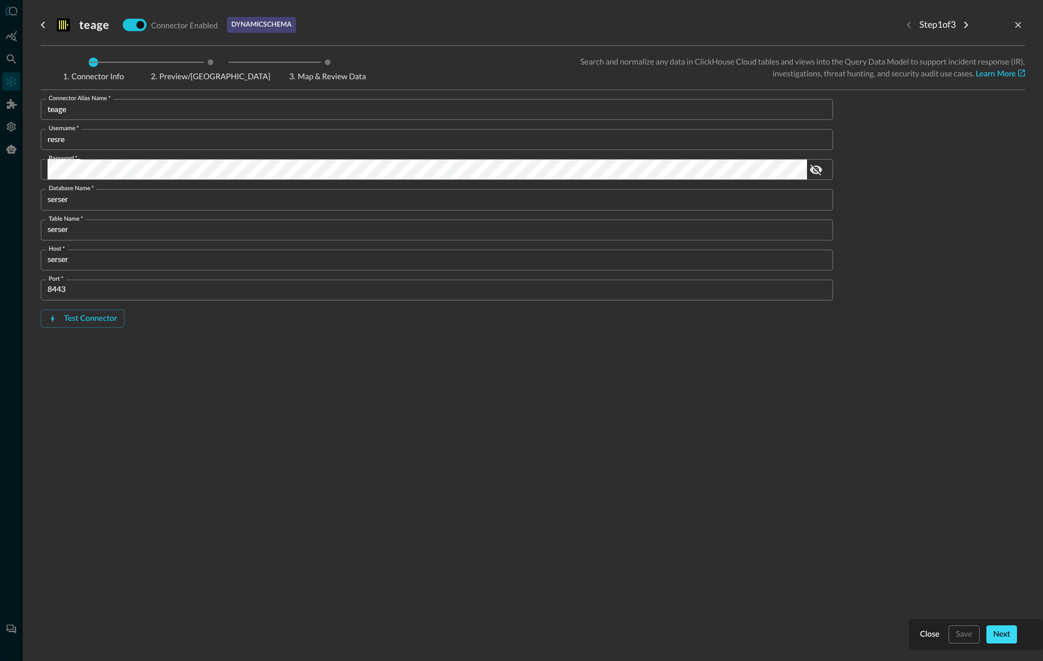
click at [997, 629] on div "Next" at bounding box center [1001, 635] width 17 height 14
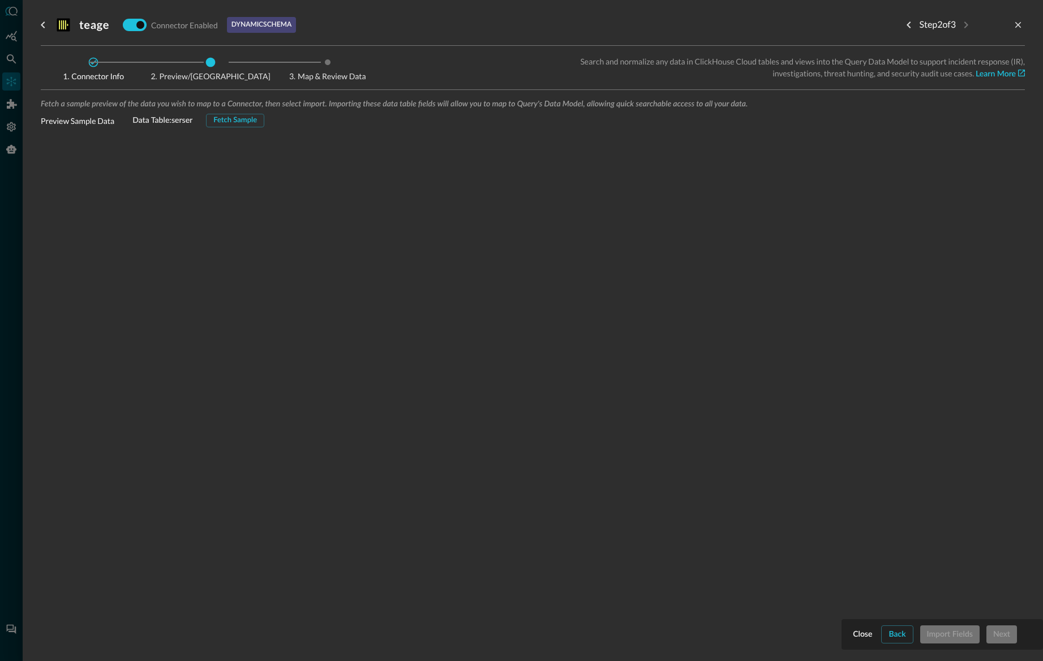
click at [226, 121] on div "Fetch Sample" at bounding box center [235, 120] width 44 height 13
